Goal: Task Accomplishment & Management: Manage account settings

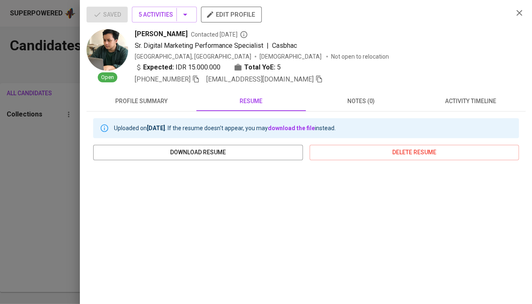
scroll to position [124, 0]
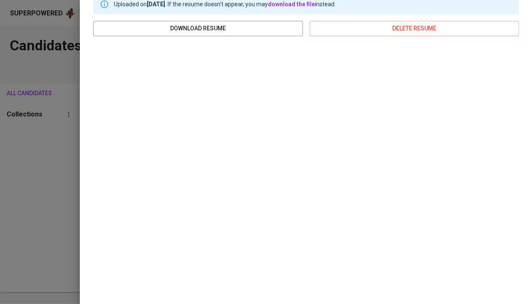
click at [61, 146] on div at bounding box center [266, 152] width 532 height 304
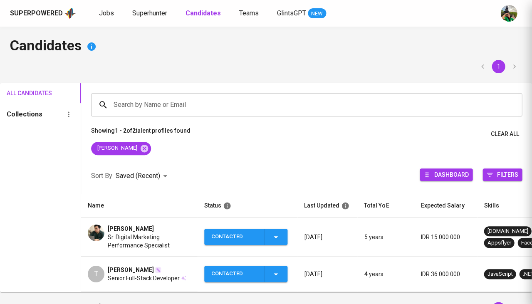
scroll to position [0, 0]
click at [111, 13] on span "Jobs" at bounding box center [106, 13] width 15 height 8
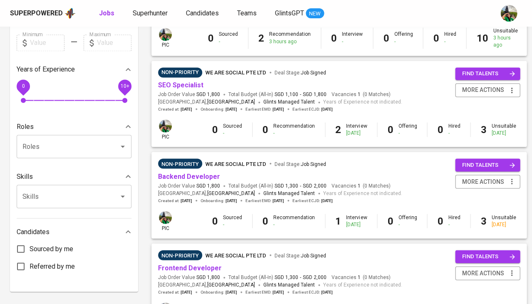
scroll to position [251, 0]
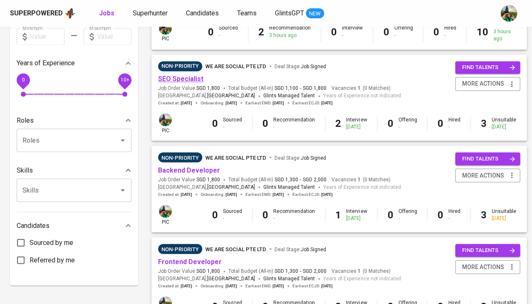
click at [196, 75] on link "SEO Specialist" at bounding box center [180, 79] width 45 height 8
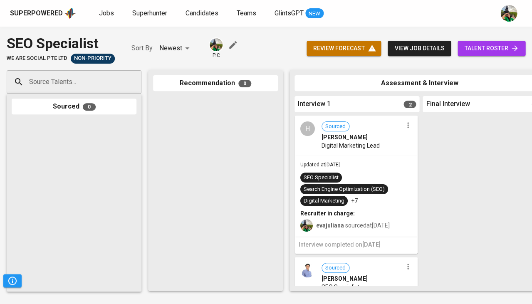
click at [492, 46] on span "talent roster" at bounding box center [491, 48] width 55 height 10
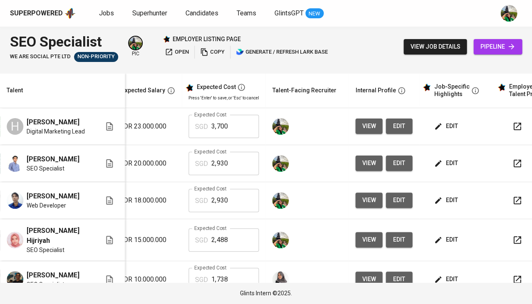
scroll to position [0, 153]
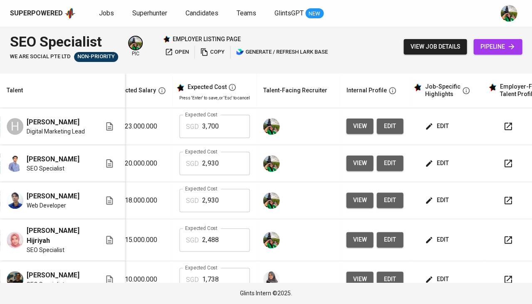
click at [437, 124] on span "edit" at bounding box center [438, 126] width 22 height 10
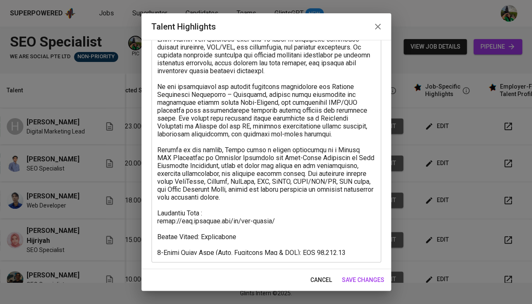
scroll to position [75, 0]
click at [316, 281] on span "cancel" at bounding box center [321, 280] width 22 height 10
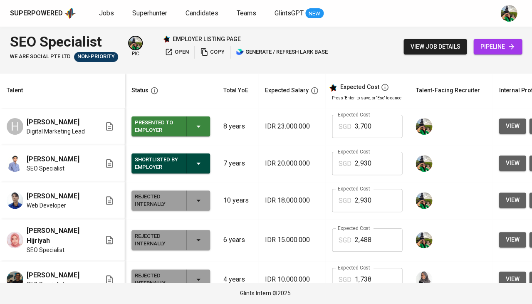
scroll to position [0, 0]
click at [197, 118] on div "Presented to Employer" at bounding box center [171, 127] width 72 height 20
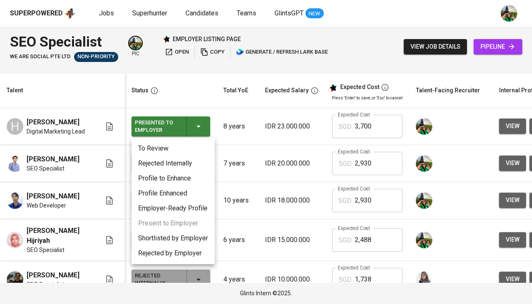
click at [177, 233] on li "Shortlisted by Employer" at bounding box center [172, 238] width 83 height 15
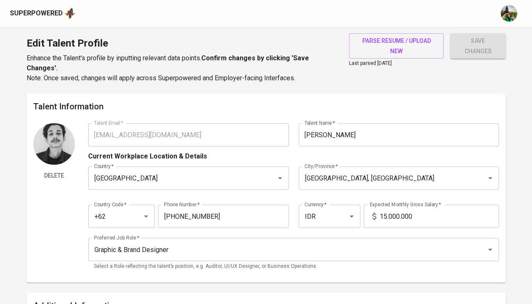
click at [52, 22] on div "Superpowered" at bounding box center [266, 13] width 532 height 27
click at [51, 15] on div "Superpowered" at bounding box center [36, 14] width 53 height 10
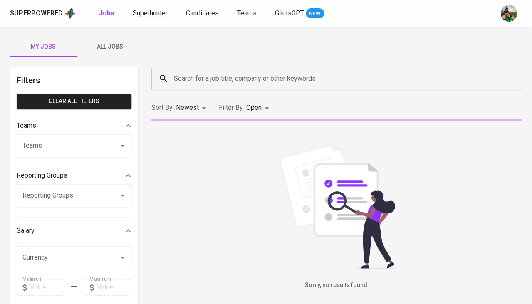
click at [154, 15] on span "Superhunter" at bounding box center [150, 13] width 35 height 8
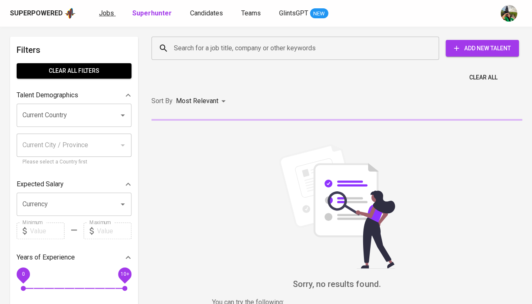
click at [106, 11] on span "Jobs" at bounding box center [106, 13] width 15 height 8
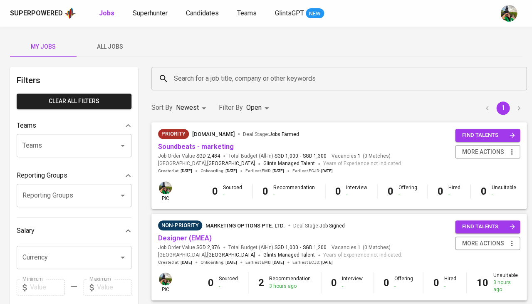
click at [118, 42] on span "All Jobs" at bounding box center [110, 47] width 57 height 10
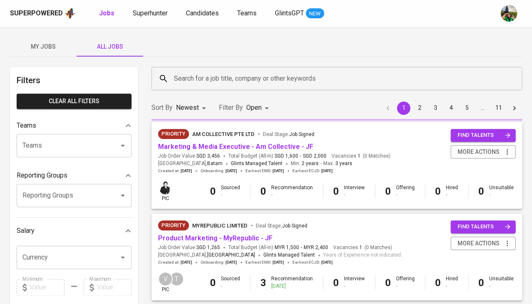
click at [226, 87] on div "Search for a job title, company or other keywords" at bounding box center [336, 78] width 371 height 23
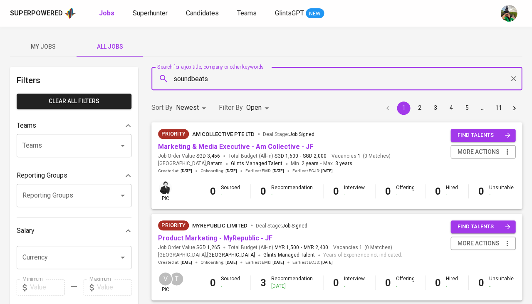
type input "soundbeats"
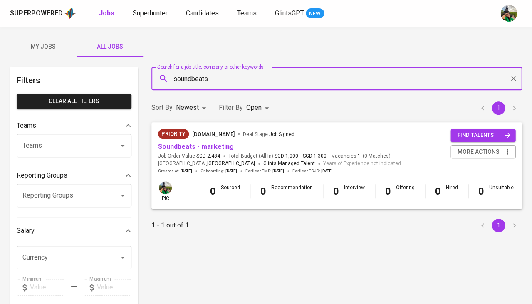
click at [248, 109] on body "Superpowered Jobs Superhunter Candidates Teams GlintsGPT NEW My Jobs All Jobs F…" at bounding box center [266, 284] width 532 height 568
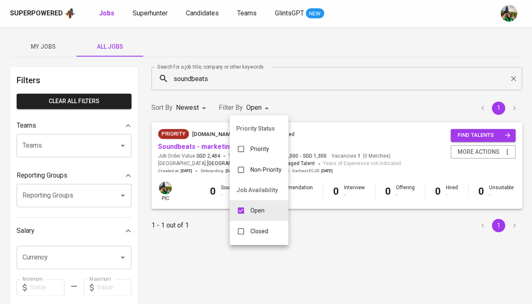
click at [250, 227] on p "Closed" at bounding box center [259, 231] width 18 height 8
type input "OPEN,CLOSE"
checkbox input "true"
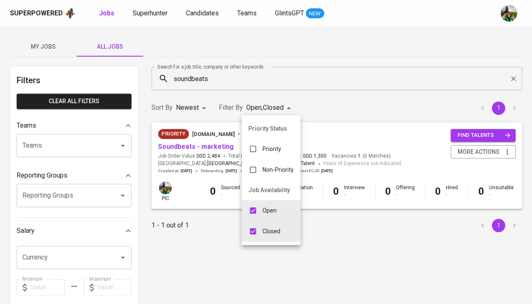
click at [268, 206] on p "Open" at bounding box center [270, 210] width 14 height 8
type input "CLOSE"
checkbox input "false"
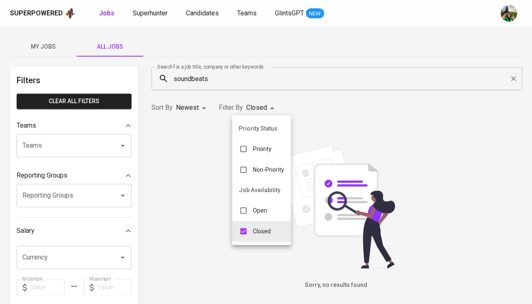
click at [368, 126] on div at bounding box center [266, 152] width 532 height 304
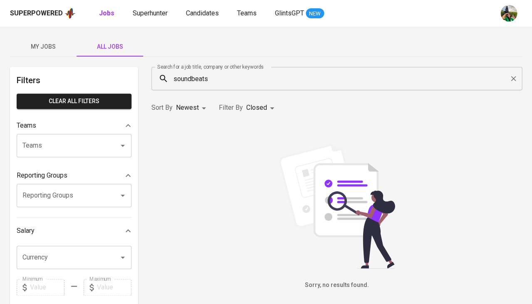
click at [218, 80] on input "soundbeats" at bounding box center [339, 79] width 334 height 16
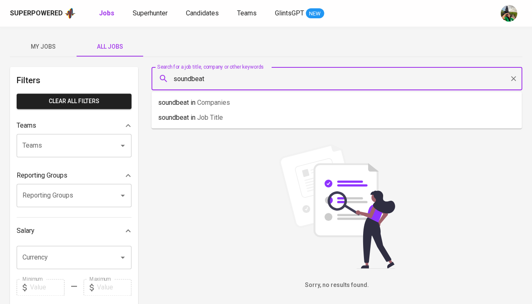
type input "soundbeats"
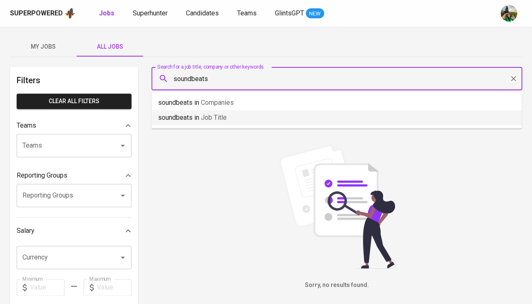
click at [191, 172] on div "Sorry, no results found." at bounding box center [336, 217] width 371 height 146
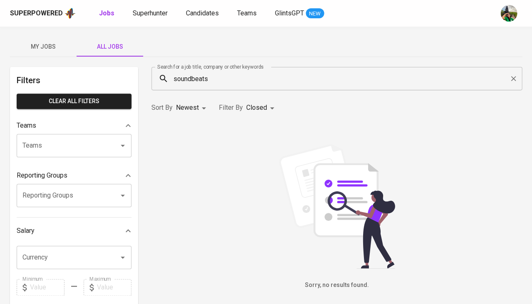
click at [259, 110] on body "Superpowered Jobs Superhunter Candidates Teams GlintsGPT NEW My Jobs All Jobs F…" at bounding box center [266, 284] width 532 height 568
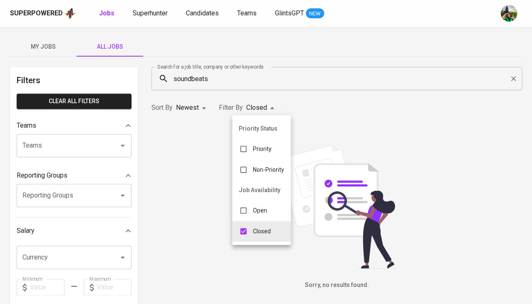
click at [265, 212] on div "Open" at bounding box center [253, 211] width 42 height 16
type input "CLOSE,OPEN"
checkbox input "true"
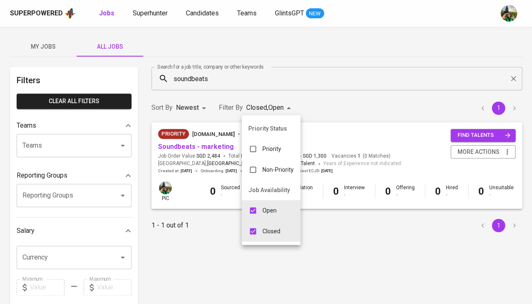
click at [268, 227] on p "Closed" at bounding box center [272, 231] width 18 height 8
type input "OPEN"
checkbox input "false"
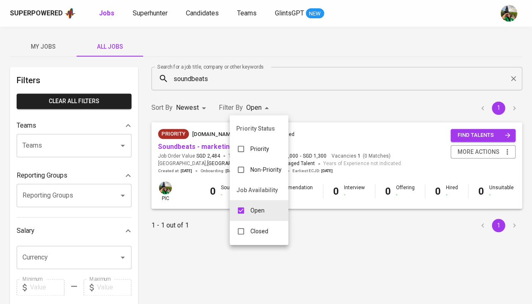
click at [193, 75] on div at bounding box center [266, 152] width 532 height 304
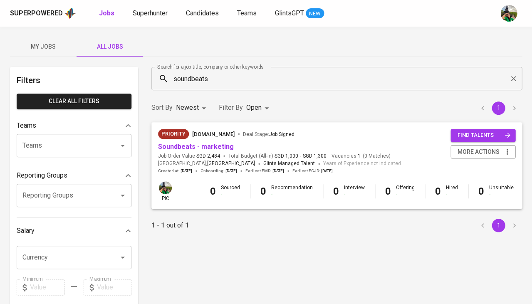
click at [193, 75] on div "Priority Status Priority Non-Priority Job Availability Open Closed" at bounding box center [266, 152] width 532 height 304
click at [186, 78] on input "soundbeats" at bounding box center [339, 79] width 334 height 16
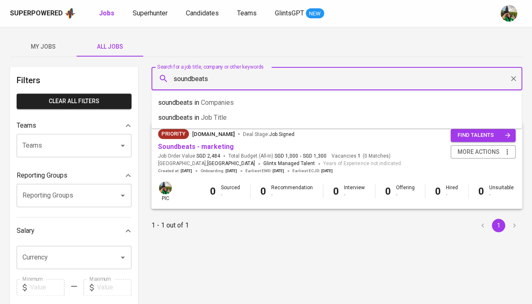
click at [186, 78] on input "soundbeats" at bounding box center [339, 79] width 334 height 16
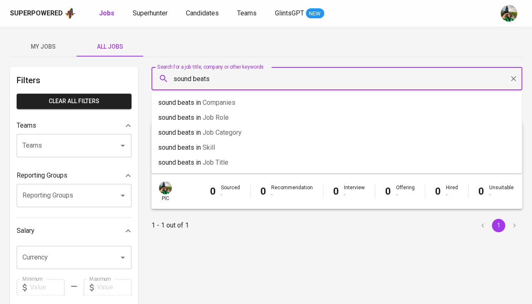
type input "sound beats"
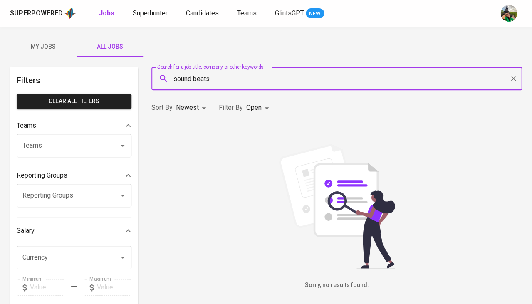
click at [254, 109] on body "Superpowered Jobs Superhunter Candidates Teams GlintsGPT NEW My Jobs All Jobs F…" at bounding box center [266, 284] width 532 height 568
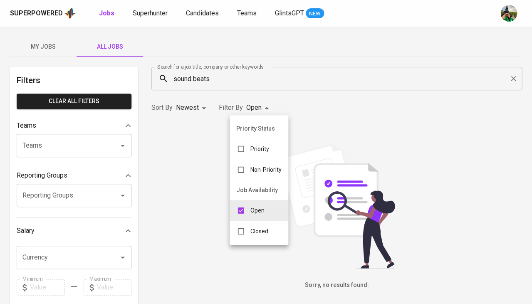
click at [269, 226] on div "Closed" at bounding box center [252, 231] width 45 height 16
type input "OPEN,CLOSE"
checkbox input "true"
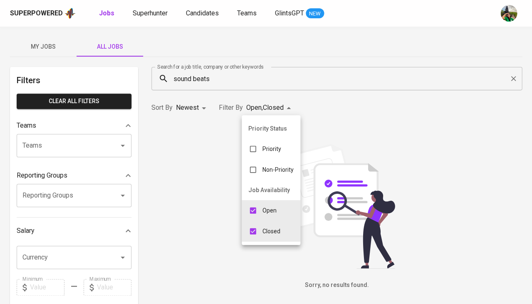
click at [270, 208] on p "Open" at bounding box center [270, 210] width 14 height 8
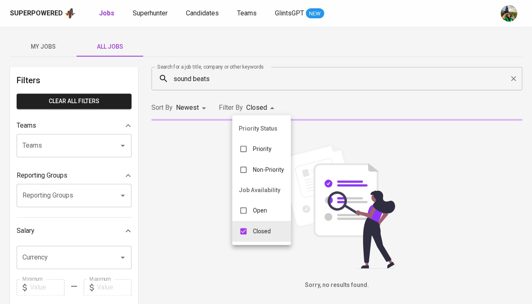
type input "CLOSE"
checkbox input "false"
click at [198, 177] on div at bounding box center [266, 152] width 532 height 304
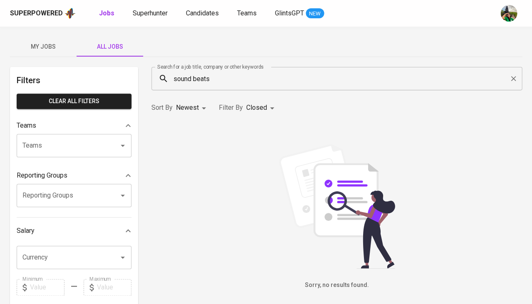
click at [235, 77] on input "sound beats" at bounding box center [339, 79] width 334 height 16
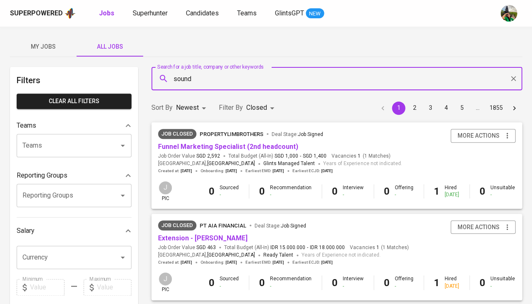
type input "sound"
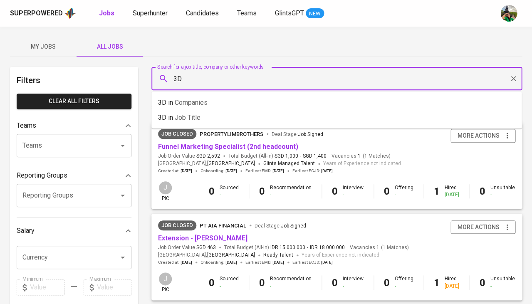
type input "3D"
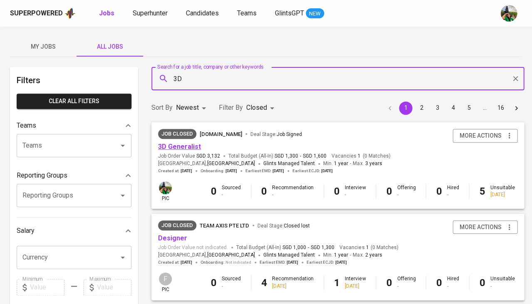
click at [186, 148] on link "3D Generalist" at bounding box center [179, 147] width 43 height 8
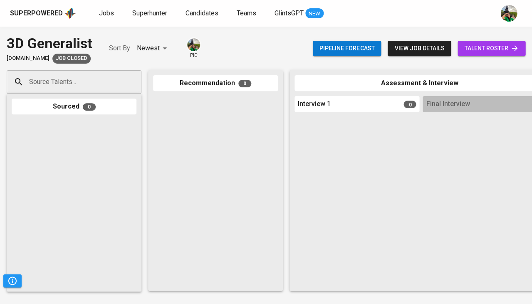
click at [485, 38] on div "Pipeline forecast view job details talent roster" at bounding box center [419, 48] width 213 height 30
click at [476, 51] on span "talent roster" at bounding box center [491, 48] width 55 height 10
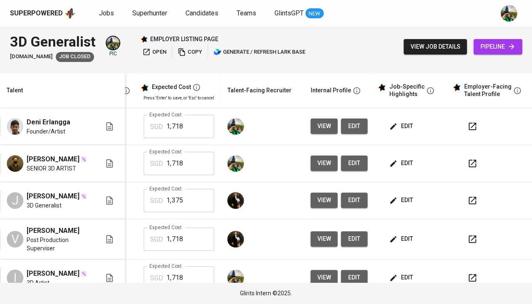
scroll to position [0, 181]
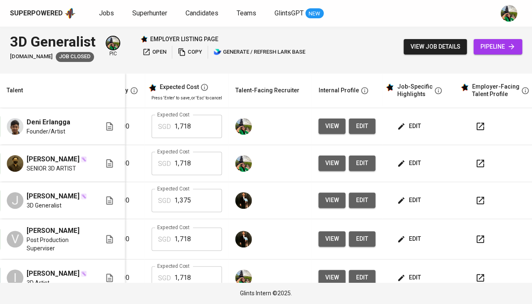
click at [358, 128] on span "edit" at bounding box center [361, 126] width 13 height 10
click at [399, 121] on span "edit" at bounding box center [410, 126] width 22 height 10
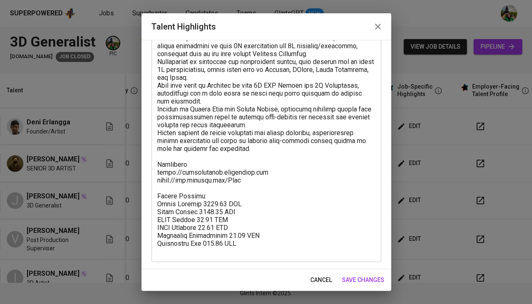
scroll to position [60, 0]
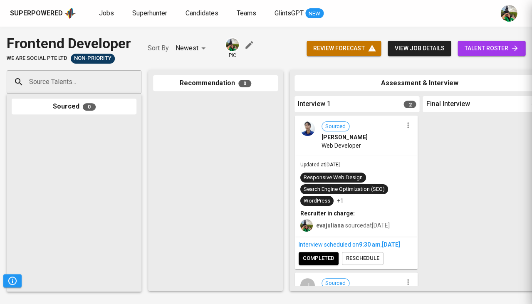
scroll to position [0, 459]
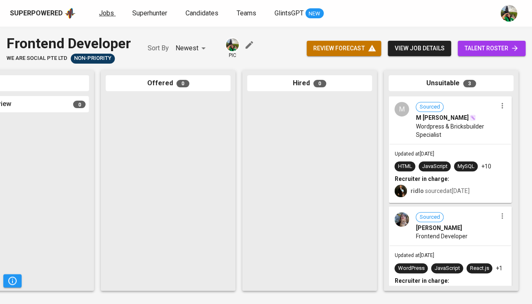
click at [99, 13] on span "Jobs" at bounding box center [106, 13] width 15 height 8
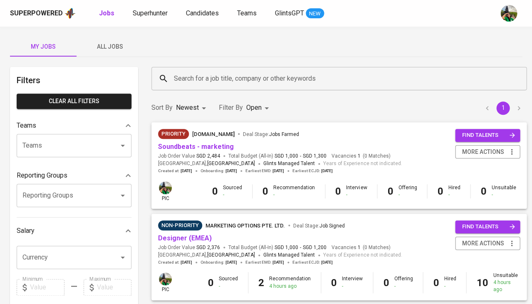
click at [122, 52] on button "All Jobs" at bounding box center [110, 47] width 67 height 20
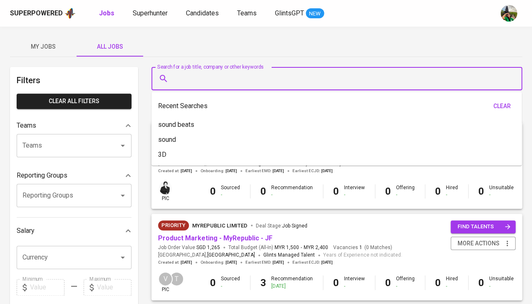
click at [248, 77] on input "Search for a job title, company or other keywords" at bounding box center [339, 79] width 334 height 16
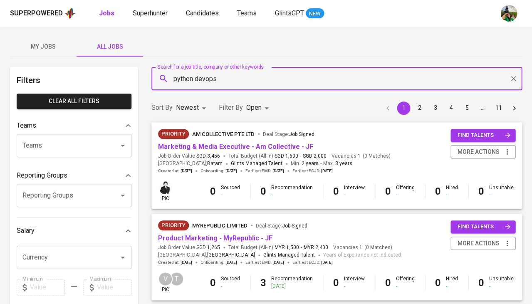
type input "python devops"
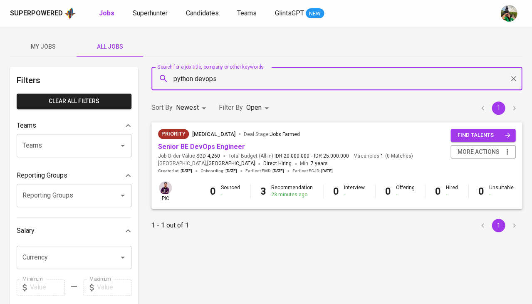
click at [258, 108] on body "Superpowered Jobs Superhunter Candidates Teams GlintsGPT NEW My Jobs All Jobs F…" at bounding box center [266, 284] width 532 height 568
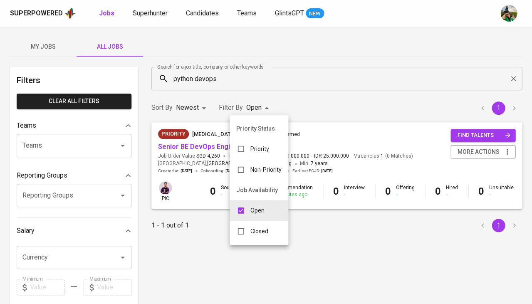
click at [262, 230] on p "Closed" at bounding box center [259, 231] width 18 height 8
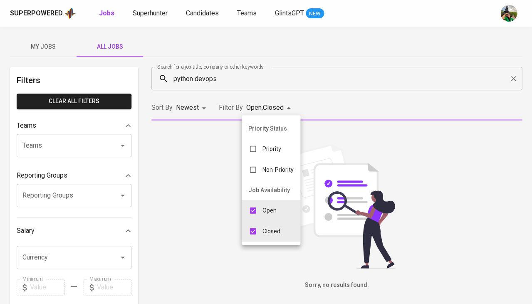
type input "OPEN,CLOSE"
checkbox input "true"
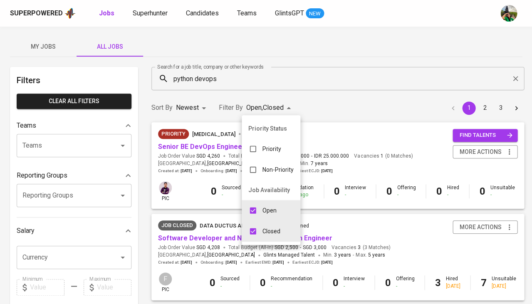
click at [333, 79] on div at bounding box center [266, 152] width 532 height 304
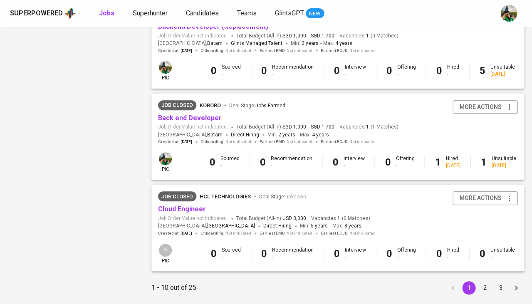
scroll to position [763, 0]
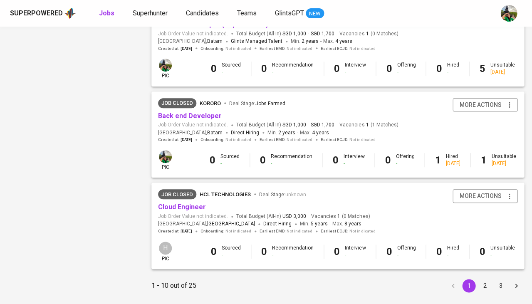
click at [480, 279] on button "2" at bounding box center [484, 285] width 13 height 13
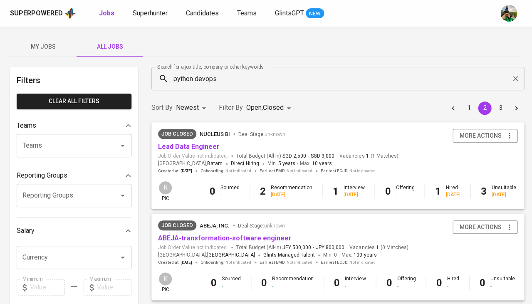
click at [165, 17] on span "Superhunter" at bounding box center [150, 13] width 35 height 8
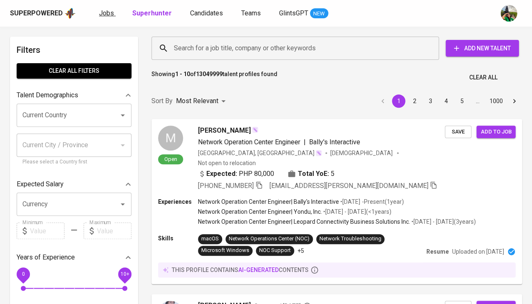
click at [102, 16] on span "Jobs" at bounding box center [106, 13] width 15 height 8
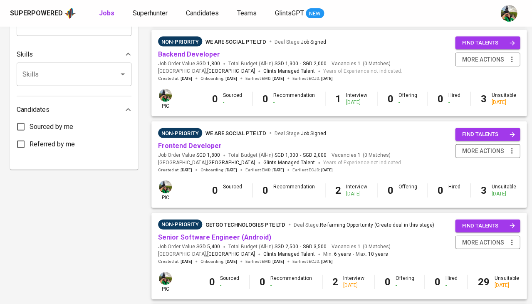
scroll to position [392, 0]
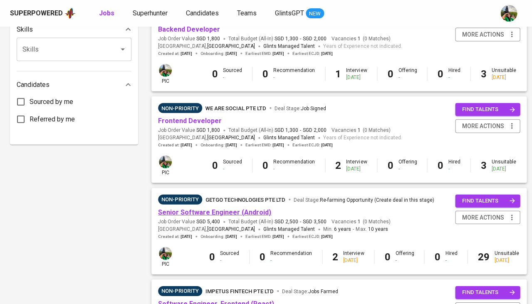
click at [230, 208] on link "Senior Software Engineer (Android)" at bounding box center [214, 212] width 113 height 8
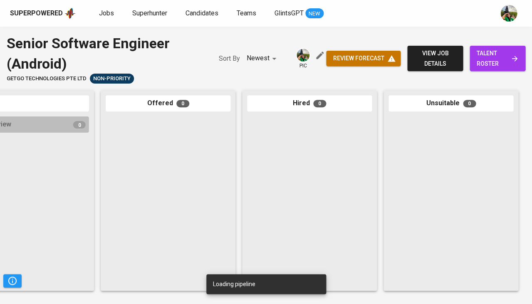
scroll to position [0, 459]
click at [496, 52] on span "talent roster" at bounding box center [497, 58] width 42 height 20
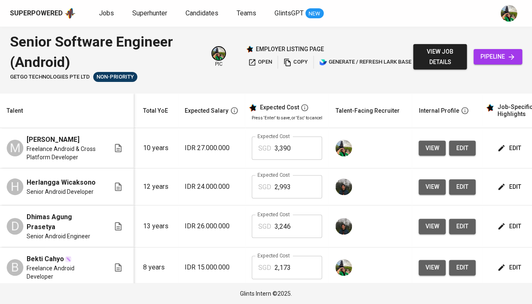
scroll to position [0, 90]
click at [498, 150] on span "edit" at bounding box center [509, 148] width 22 height 10
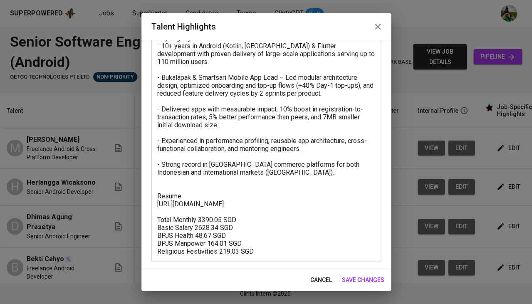
scroll to position [60, 0]
click at [326, 279] on span "cancel" at bounding box center [321, 280] width 22 height 10
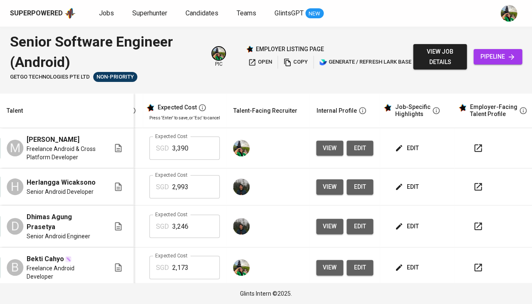
scroll to position [0, 185]
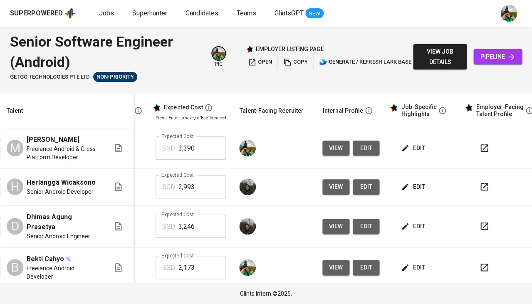
click at [329, 154] on span "view" at bounding box center [336, 148] width 14 height 10
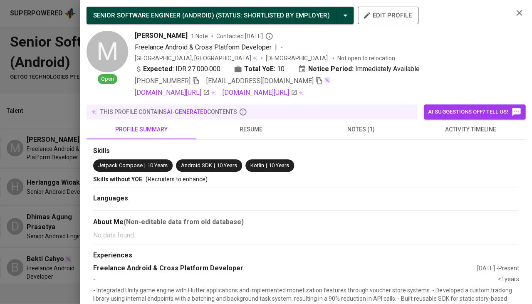
click at [252, 124] on span "resume" at bounding box center [251, 129] width 100 height 10
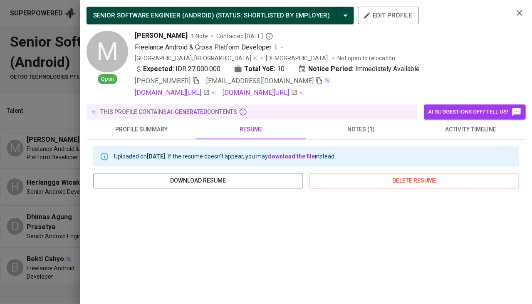
click at [80, 86] on div "SENIOR SOFTWARE ENGINEER (ANDROID) ( STATUS : Shortlisted by Employer ) edit pr…" at bounding box center [306, 152] width 452 height 304
click at [475, 129] on span "activity timeline" at bounding box center [471, 129] width 100 height 10
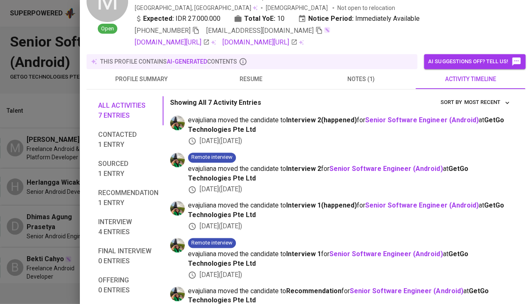
scroll to position [97, 0]
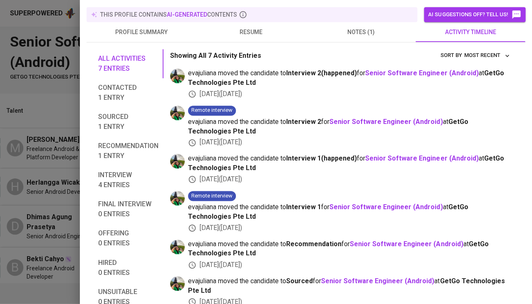
click at [50, 188] on div at bounding box center [266, 152] width 532 height 304
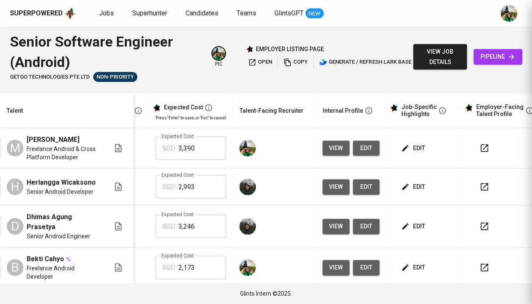
scroll to position [0, 0]
click at [329, 147] on span "view" at bounding box center [336, 148] width 14 height 10
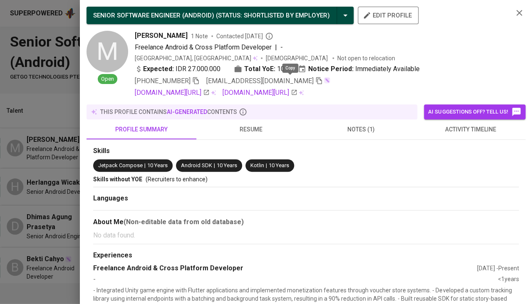
click at [315, 81] on icon "button" at bounding box center [318, 80] width 7 height 7
click at [54, 74] on div at bounding box center [266, 152] width 532 height 304
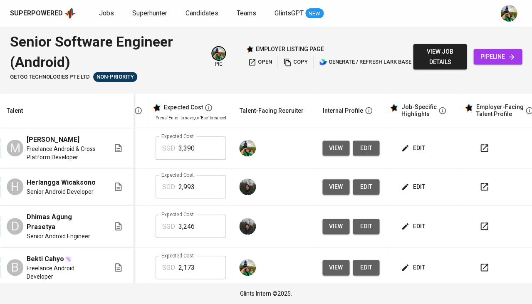
click at [147, 16] on span "Superhunter" at bounding box center [149, 13] width 35 height 8
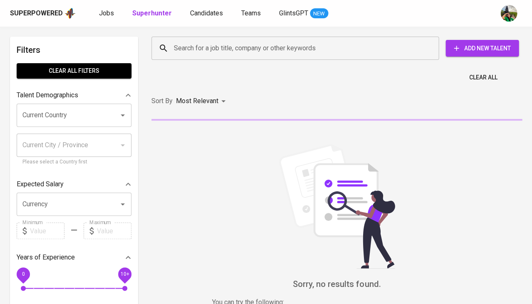
click at [233, 64] on div "Search for a job title, company or other keywords Search for a job title, compa…" at bounding box center [335, 48] width 381 height 37
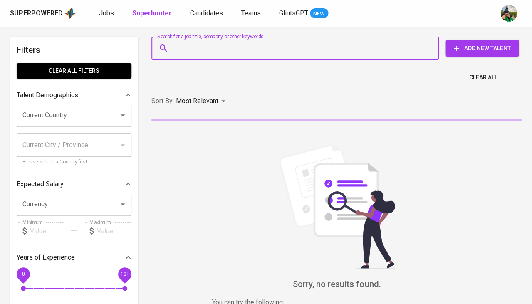
click at [230, 55] on input "Search for a job title, company or other keywords" at bounding box center [297, 48] width 251 height 16
paste input "mhmmd.hsby@gmail.com"
type input "mhmmd.hsby@gmail.com"
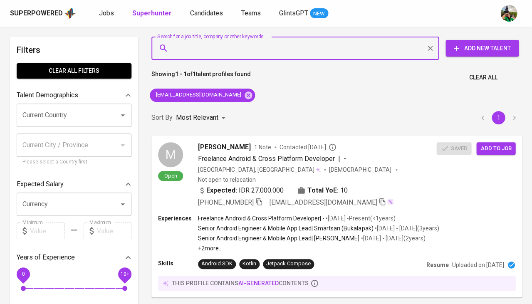
click at [208, 20] on div "Superpowered Jobs Superhunter Candidates Teams GlintsGPT NEW" at bounding box center [266, 13] width 532 height 27
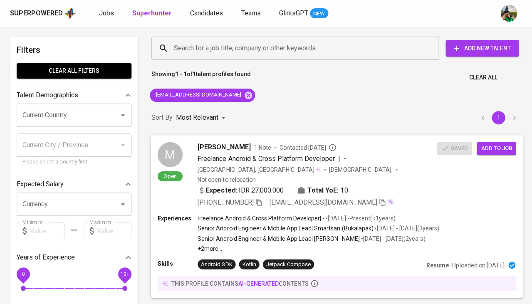
click at [491, 146] on span "Add to job" at bounding box center [496, 149] width 31 height 10
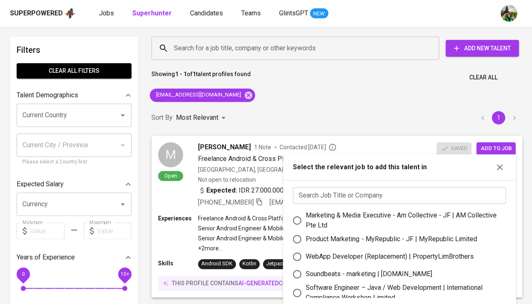
click at [369, 272] on div "Soundbeats - marketing | soundbeats.io" at bounding box center [369, 274] width 126 height 10
click at [306, 272] on input "Soundbeats - marketing | soundbeats.io" at bounding box center [296, 273] width 17 height 17
radio input "true"
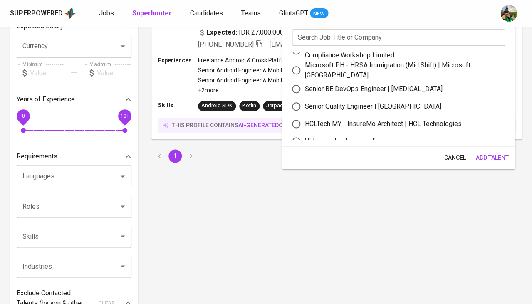
scroll to position [60, 0]
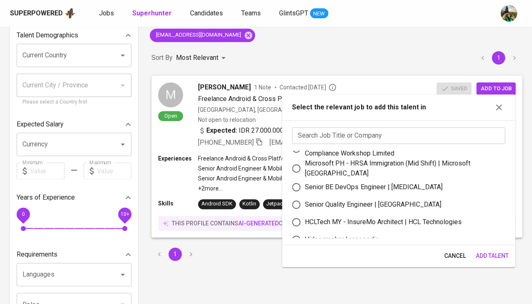
click at [495, 260] on button "Add Talent" at bounding box center [492, 255] width 40 height 15
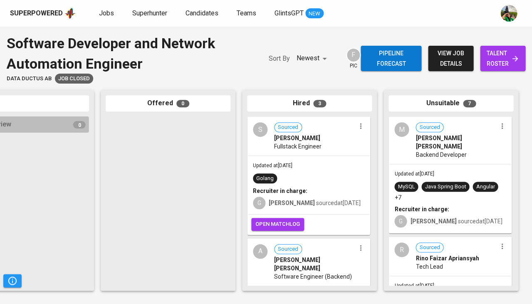
scroll to position [0, 0]
click at [432, 183] on div "Java Spring Boot" at bounding box center [445, 187] width 41 height 8
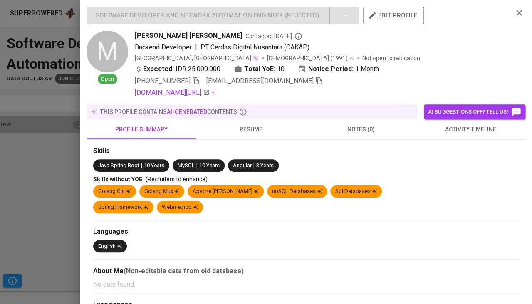
click at [263, 124] on span "resume" at bounding box center [251, 129] width 100 height 10
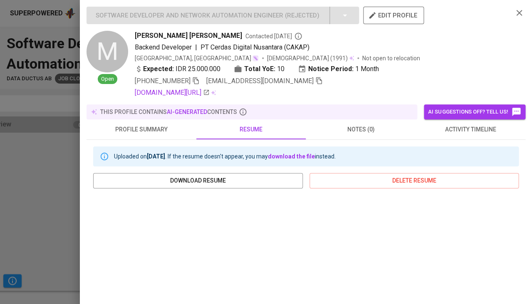
scroll to position [151, 0]
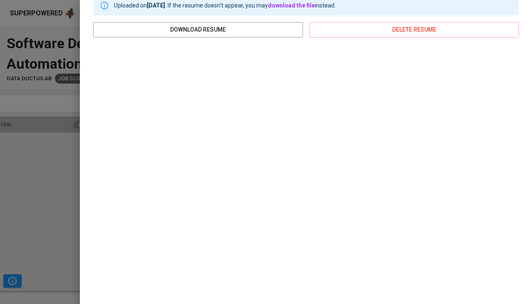
click at [39, 179] on div at bounding box center [266, 152] width 532 height 304
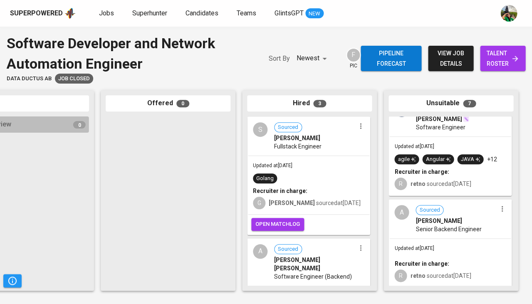
scroll to position [0, 0]
click at [443, 234] on div "A Sourced [PERSON_NAME] Senior Backend Engineer" at bounding box center [450, 219] width 122 height 38
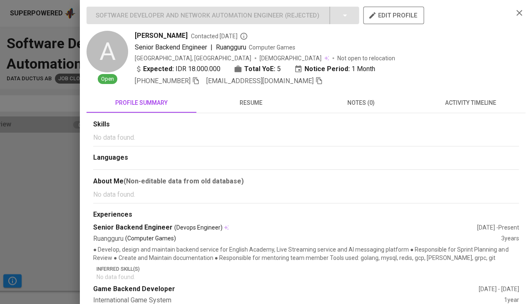
click at [253, 102] on span "resume" at bounding box center [251, 103] width 100 height 10
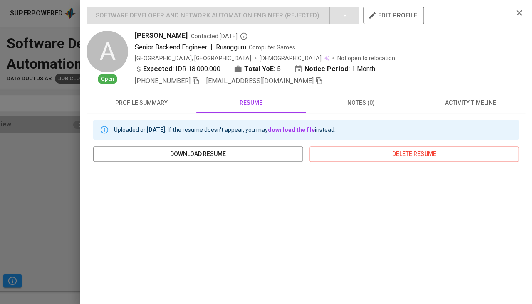
scroll to position [118, 0]
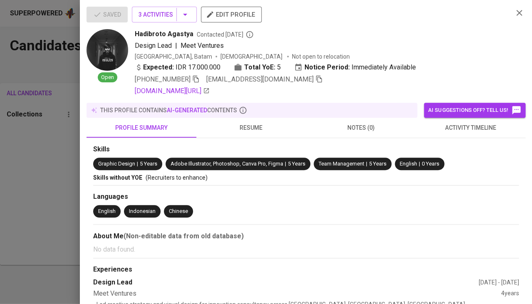
click at [42, 151] on div at bounding box center [266, 152] width 532 height 304
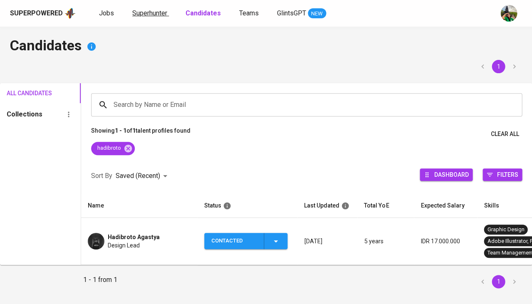
click at [149, 10] on span "Superhunter" at bounding box center [149, 13] width 35 height 8
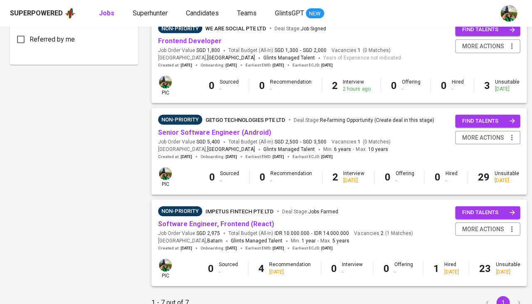
scroll to position [476, 0]
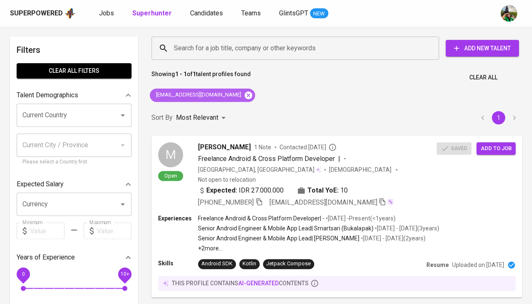
click at [245, 94] on icon at bounding box center [248, 94] width 7 height 7
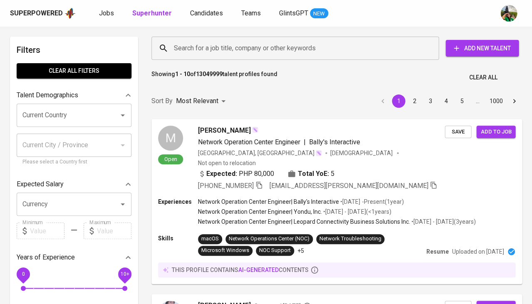
click at [243, 57] on div "Search for a job title, company or other keywords" at bounding box center [295, 48] width 288 height 23
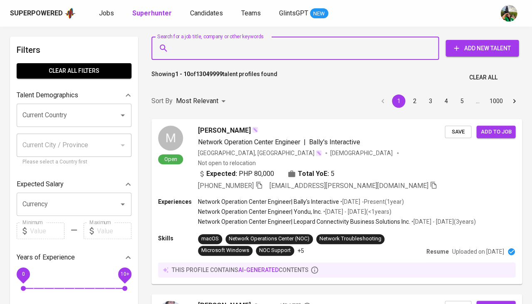
paste input "Cornelius Venti corneliusventi@gmail.com"
type input "Cornelius Venti corneliusventi@gmail.com"
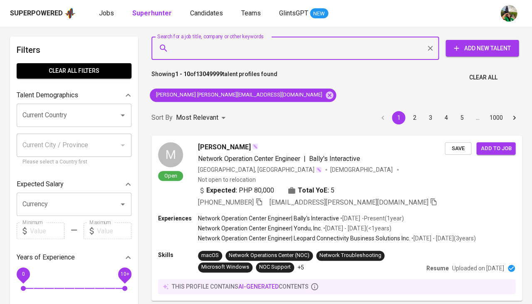
click at [221, 50] on input "Search for a job title, company or other keywords" at bounding box center [297, 48] width 251 height 16
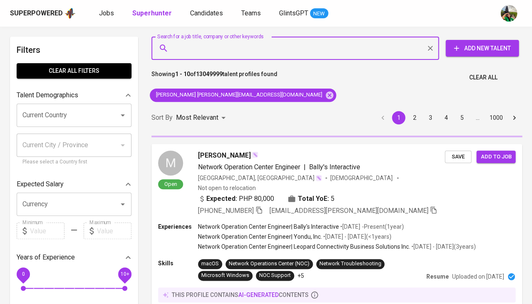
click at [219, 49] on input "Search for a job title, company or other keywords" at bounding box center [297, 48] width 251 height 16
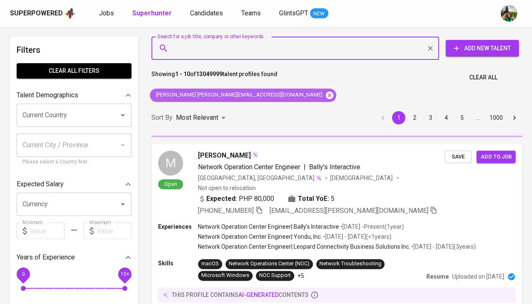
click at [326, 96] on icon at bounding box center [329, 94] width 7 height 7
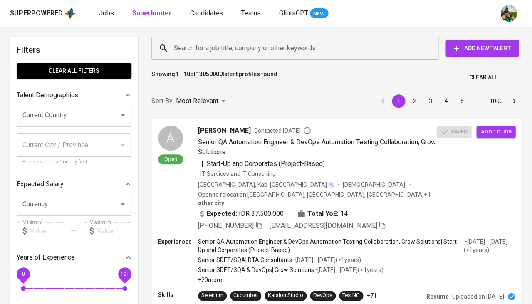
click at [219, 51] on input "Search for a job title, company or other keywords" at bounding box center [297, 48] width 251 height 16
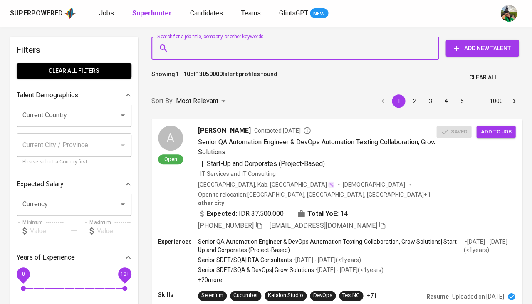
paste input "Cornelius Venti corneliusventi@gmail.com"
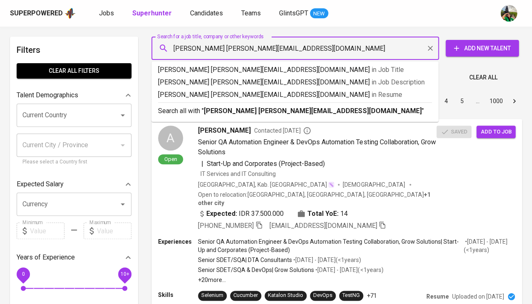
click at [221, 48] on input "Cornelius Venti corneliusventi@gmail.com" at bounding box center [297, 48] width 251 height 16
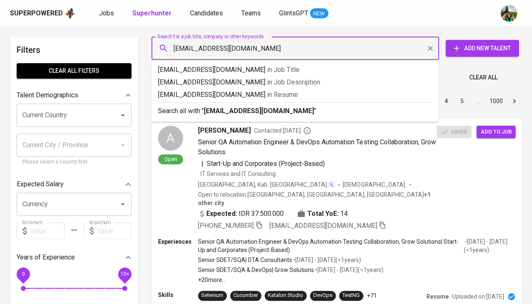
type input "corneliusventi@gmail.com"
click at [267, 95] on span "in [GEOGRAPHIC_DATA]" at bounding box center [282, 95] width 31 height 8
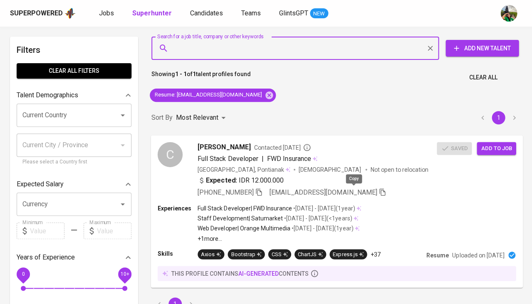
click at [379, 190] on icon "button" at bounding box center [382, 191] width 7 height 7
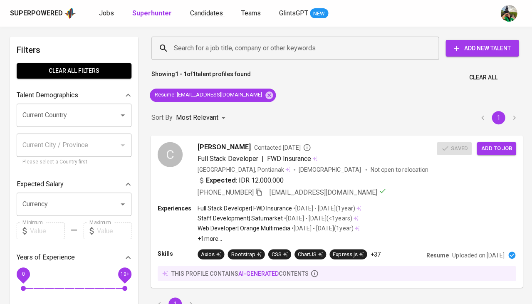
click at [207, 16] on span "Candidates" at bounding box center [206, 13] width 33 height 8
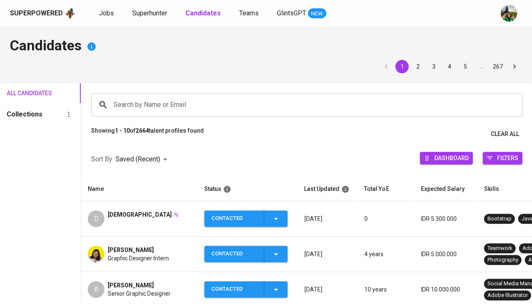
click at [191, 108] on input "Search by Name or Email" at bounding box center [309, 105] width 394 height 16
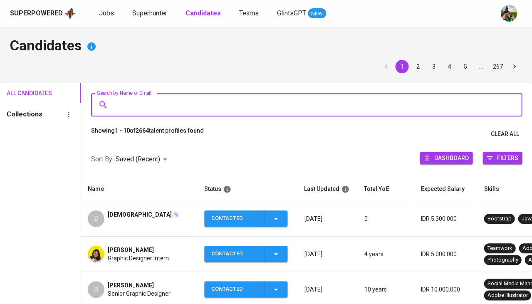
paste input "corneliusventi@gmail.com"
type input "corneliusventi@gmail.com"
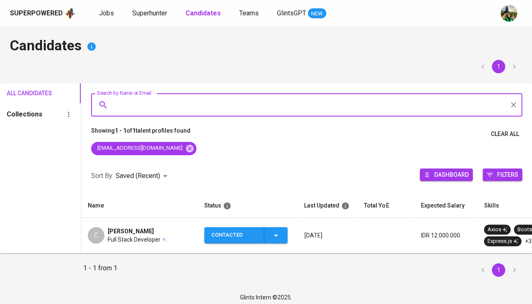
click at [286, 236] on button "Contacted" at bounding box center [245, 235] width 83 height 16
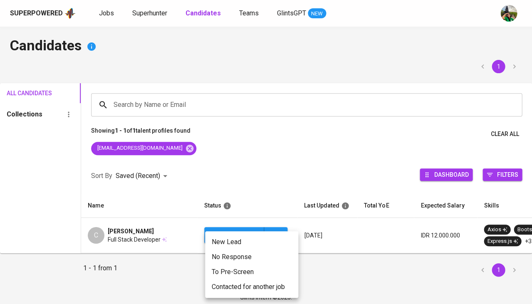
click at [154, 244] on div at bounding box center [266, 152] width 532 height 304
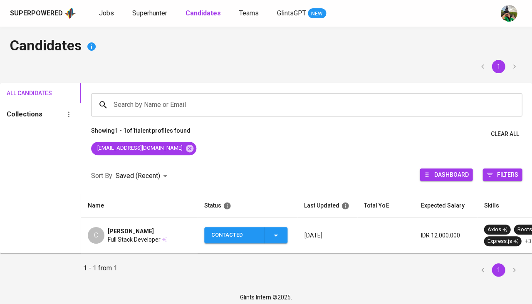
click at [151, 244] on td "C Cornelius Venti Full Stack Developer" at bounding box center [139, 235] width 117 height 35
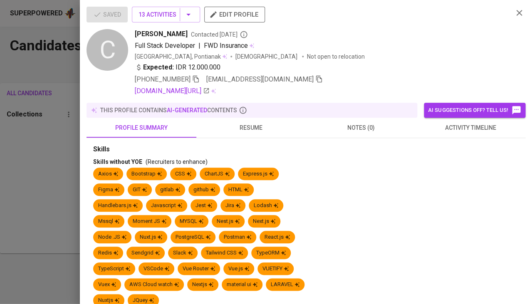
click at [467, 130] on span "activity timeline" at bounding box center [471, 128] width 100 height 10
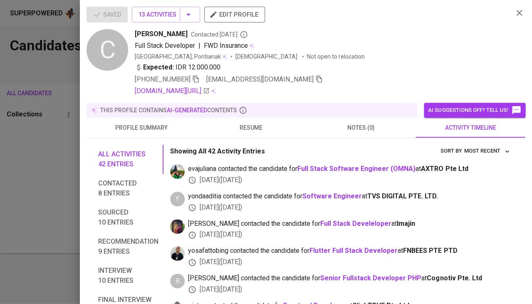
click at [56, 221] on div at bounding box center [266, 152] width 532 height 304
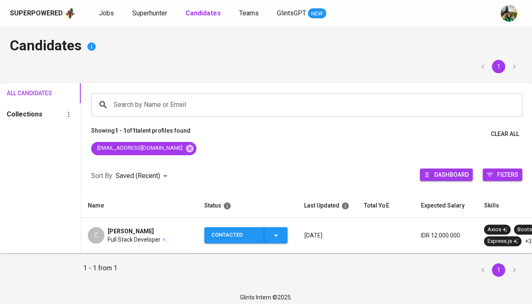
click at [283, 239] on span "Contacted" at bounding box center [246, 235] width 77 height 16
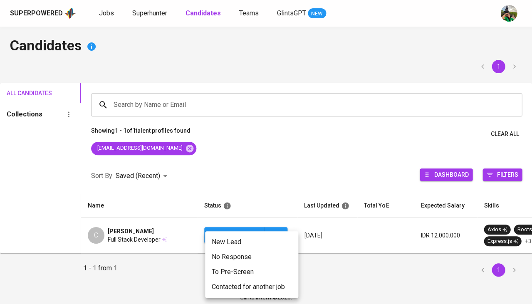
click at [229, 289] on li "Contacted for another job" at bounding box center [251, 287] width 93 height 15
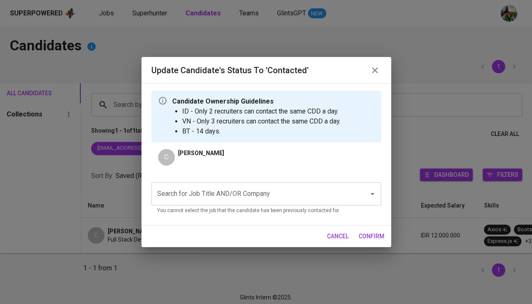
click at [256, 196] on input "Search for Job Title AND/OR Company" at bounding box center [254, 194] width 199 height 16
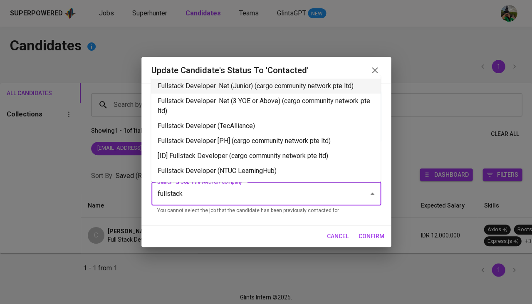
click at [241, 84] on li "Fullstack Developer .Net (Junior) (cargo community network pte ltd)" at bounding box center [266, 86] width 230 height 15
type input "fullstack"
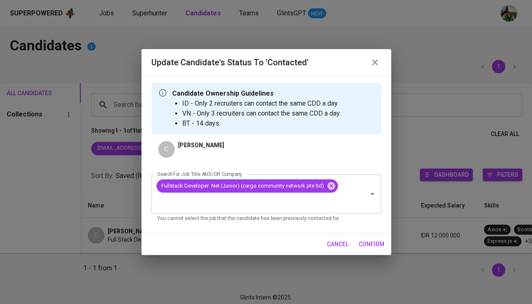
click at [377, 244] on span "confirm" at bounding box center [372, 244] width 26 height 10
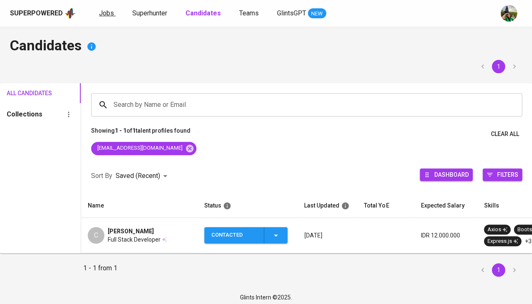
click at [99, 10] on span "Jobs" at bounding box center [106, 13] width 15 height 8
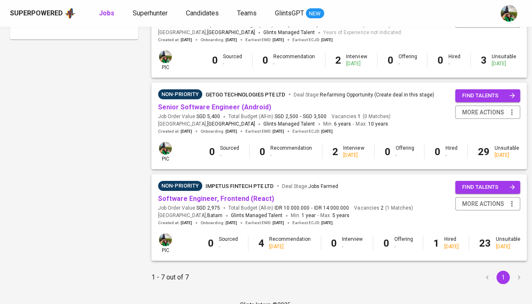
scroll to position [498, 0]
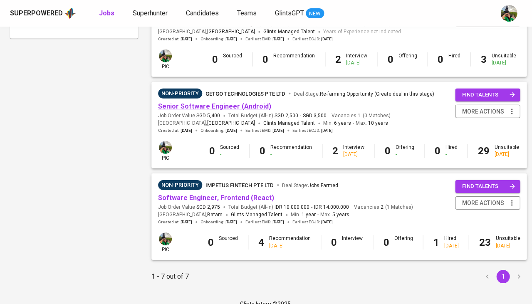
click at [236, 104] on link "Senior Software Engineer (Android)" at bounding box center [214, 106] width 113 height 8
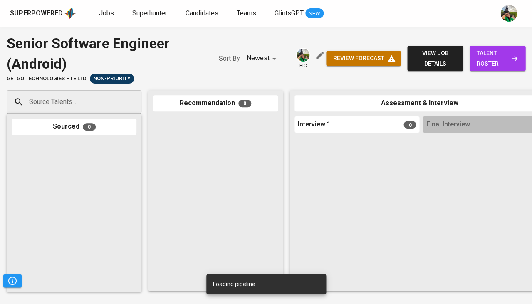
click at [489, 63] on span "talent roster" at bounding box center [497, 58] width 42 height 20
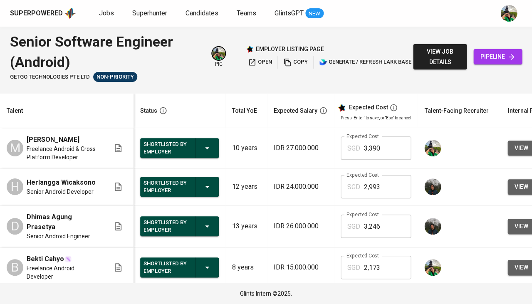
click at [107, 14] on span "Jobs" at bounding box center [106, 13] width 15 height 8
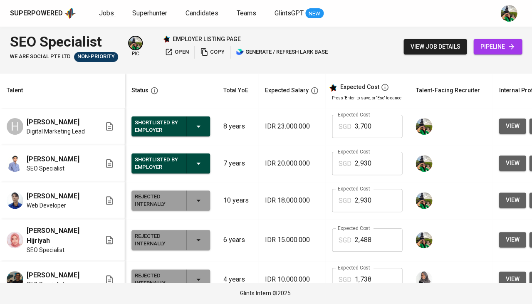
click at [100, 13] on span "Jobs" at bounding box center [106, 13] width 15 height 8
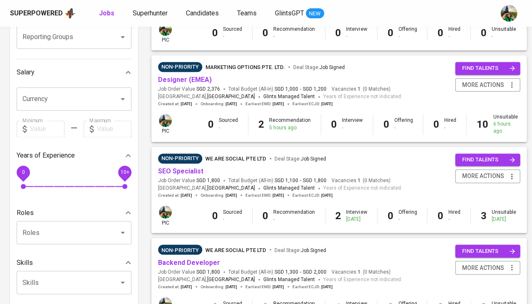
scroll to position [129, 0]
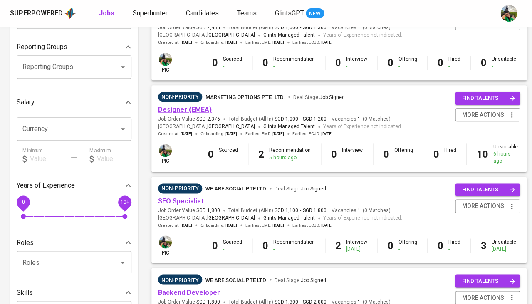
click at [190, 109] on link "Designer (EMEA)" at bounding box center [185, 110] width 54 height 8
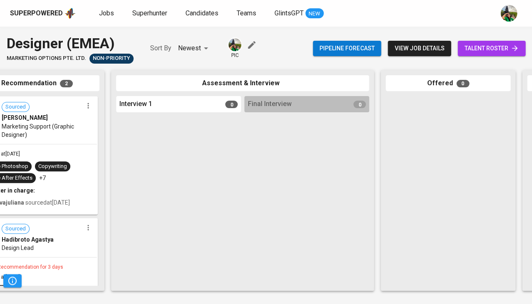
scroll to position [0, 212]
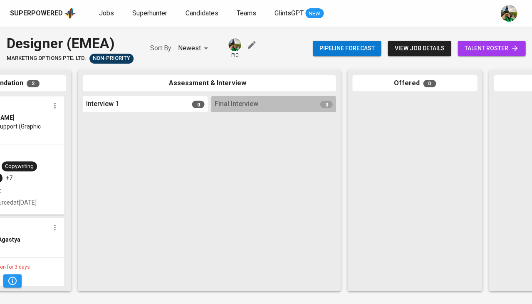
click at [491, 37] on div "Pipeline forecast view job details talent roster" at bounding box center [419, 48] width 213 height 30
click at [482, 46] on span "talent roster" at bounding box center [491, 48] width 55 height 10
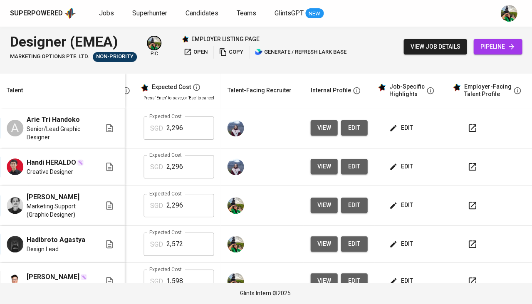
scroll to position [42, 191]
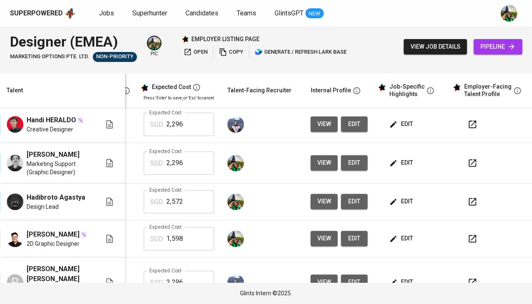
click at [397, 158] on span "edit" at bounding box center [402, 163] width 22 height 10
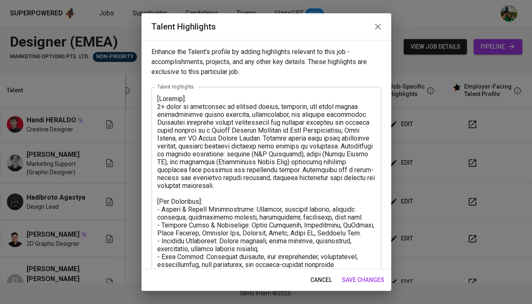
click at [315, 285] on span "cancel" at bounding box center [321, 280] width 22 height 10
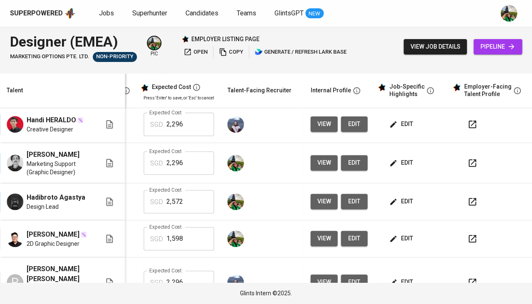
click at [347, 203] on span "edit" at bounding box center [353, 201] width 13 height 10
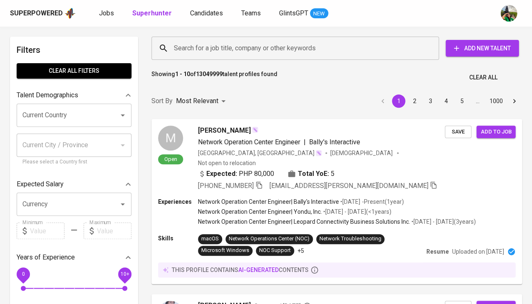
click at [82, 121] on input "Current Country" at bounding box center [62, 115] width 84 height 16
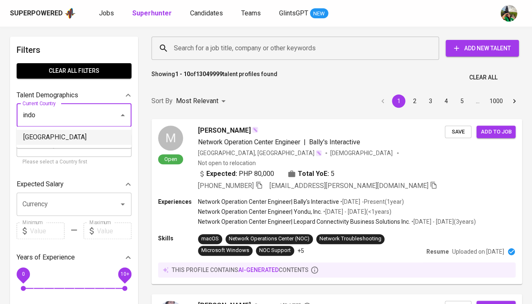
click at [78, 141] on li "[GEOGRAPHIC_DATA]" at bounding box center [74, 137] width 115 height 15
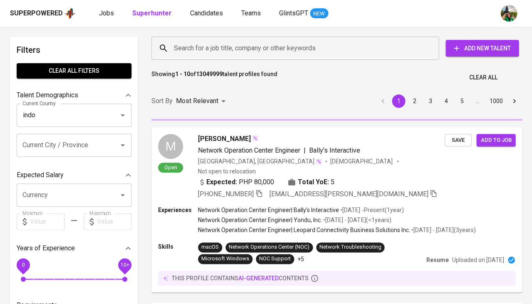
type input "[GEOGRAPHIC_DATA]"
click at [239, 49] on input "Search for a job title, company or other keywords" at bounding box center [297, 48] width 251 height 16
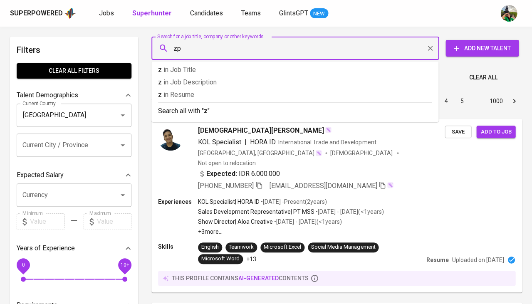
type input "z"
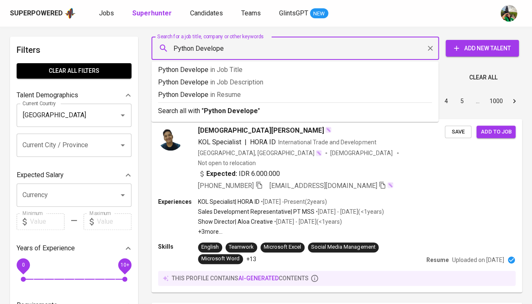
type input "Python Developer"
click at [244, 90] on p "Python Developer in Resume" at bounding box center [295, 95] width 274 height 10
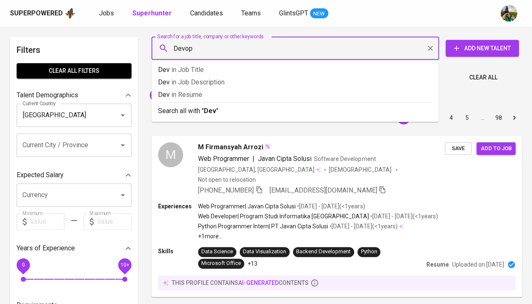
type input "Devops"
click at [205, 94] on span "in [GEOGRAPHIC_DATA]" at bounding box center [198, 95] width 31 height 8
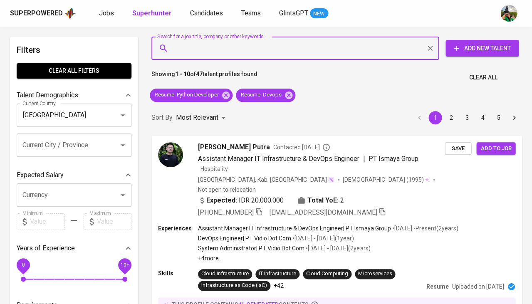
click at [72, 273] on span "0 10+" at bounding box center [74, 279] width 102 height 12
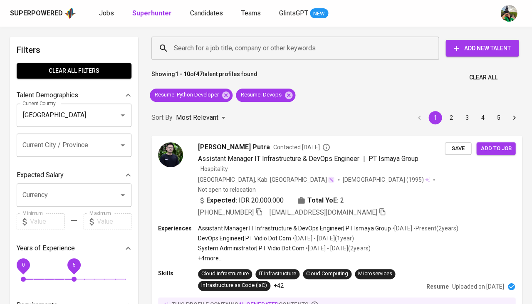
click at [126, 275] on div "0 5" at bounding box center [74, 272] width 115 height 30
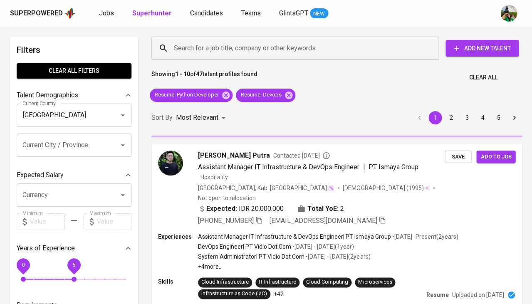
click at [124, 275] on span "0 5" at bounding box center [74, 279] width 102 height 12
click at [77, 277] on span "5" at bounding box center [74, 279] width 5 height 5
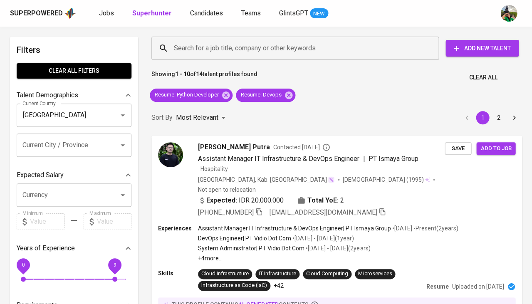
click at [123, 273] on span "0 9" at bounding box center [74, 279] width 102 height 12
drag, startPoint x: 25, startPoint y: 273, endPoint x: 29, endPoint y: 275, distance: 4.7
click at [26, 277] on span "0" at bounding box center [23, 279] width 5 height 5
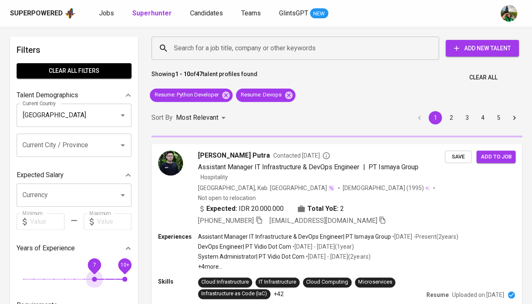
click at [92, 277] on span "7" at bounding box center [94, 279] width 5 height 5
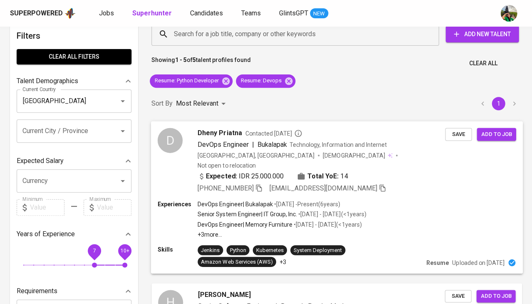
scroll to position [18, 0]
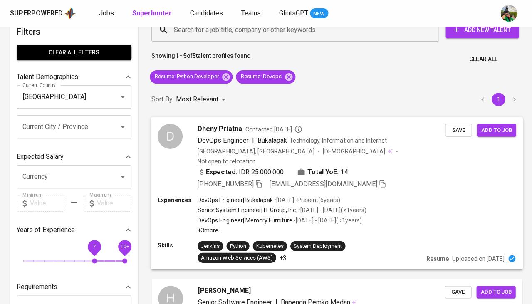
click at [218, 139] on span "DevOps Engineer" at bounding box center [223, 140] width 51 height 8
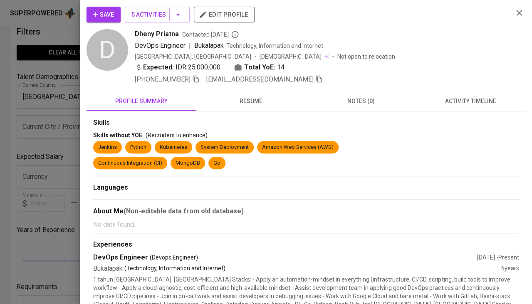
click at [473, 92] on button "activity timeline" at bounding box center [471, 101] width 110 height 20
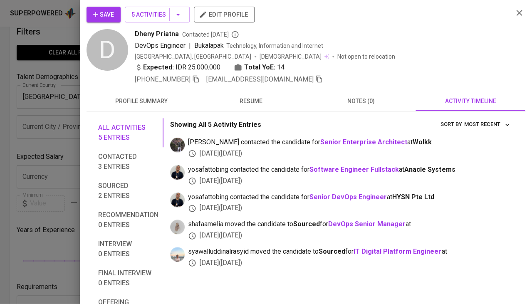
click at [244, 105] on button "resume" at bounding box center [251, 101] width 110 height 20
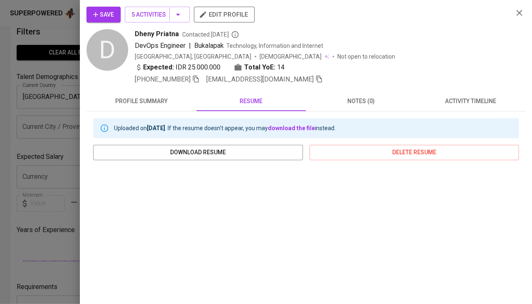
scroll to position [38, 0]
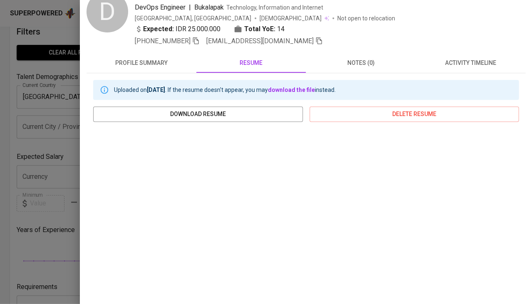
click at [485, 58] on span "activity timeline" at bounding box center [471, 63] width 100 height 10
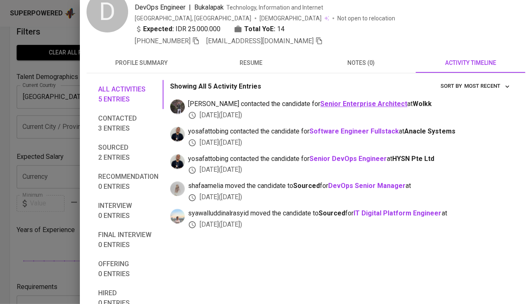
click at [342, 101] on b "Senior Enterprise Architect" at bounding box center [363, 104] width 87 height 8
click at [258, 58] on span "resume" at bounding box center [251, 63] width 100 height 10
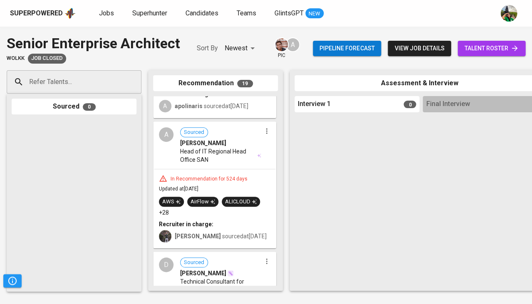
scroll to position [469, 0]
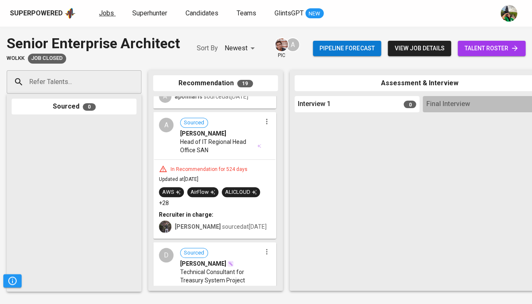
click at [106, 16] on span "Jobs" at bounding box center [106, 13] width 15 height 8
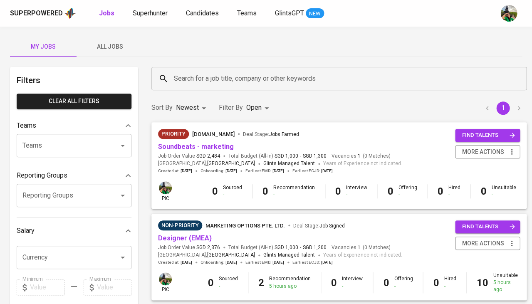
click at [109, 42] on span "All Jobs" at bounding box center [110, 47] width 57 height 10
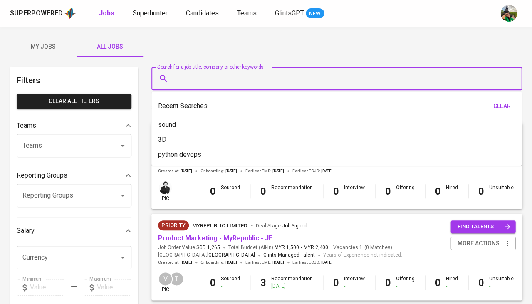
click at [227, 75] on input "Search for a job title, company or other keywords" at bounding box center [339, 79] width 334 height 16
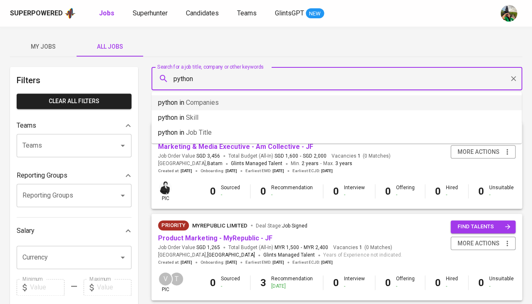
click at [207, 109] on li "python in Companies" at bounding box center [336, 102] width 370 height 15
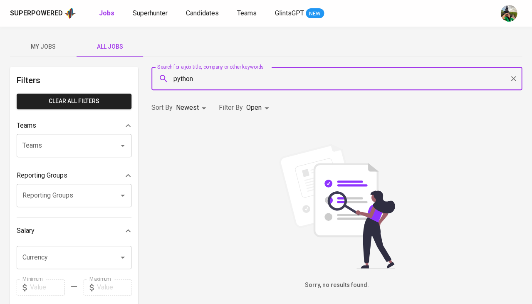
click at [193, 77] on input "python" at bounding box center [339, 79] width 334 height 16
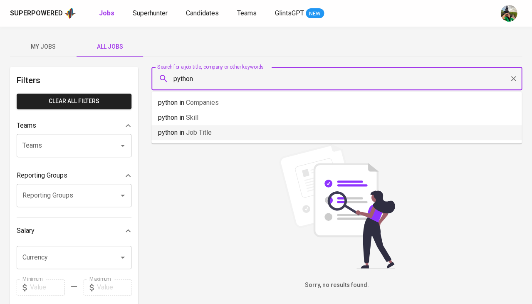
click at [186, 130] on p "python in Job title" at bounding box center [185, 133] width 54 height 10
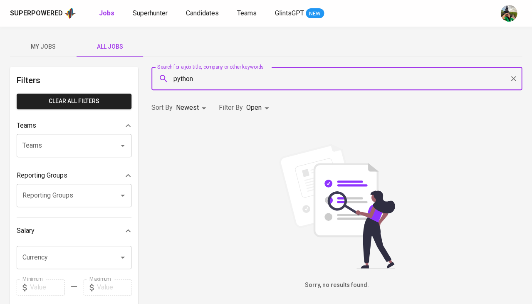
type input "python"
click at [260, 107] on body "Superpowered Jobs Superhunter Candidates Teams GlintsGPT NEW My Jobs All Jobs F…" at bounding box center [266, 284] width 532 height 568
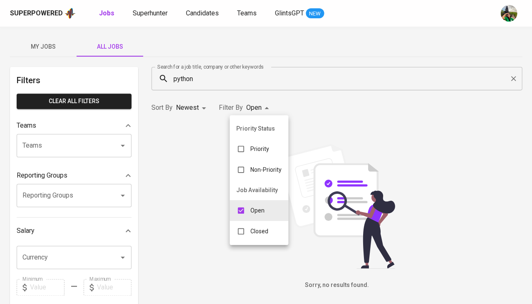
click at [255, 233] on div "Closed" at bounding box center [252, 231] width 45 height 16
type input "OPEN,CLOSE"
checkbox input "true"
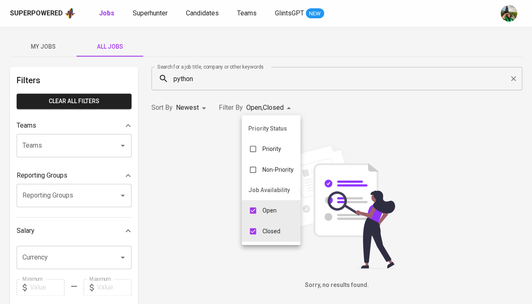
click at [264, 206] on p "Open" at bounding box center [270, 210] width 14 height 8
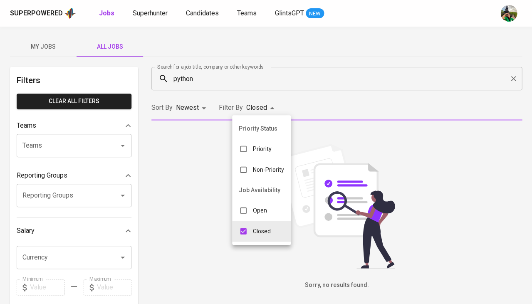
type input "CLOSE"
checkbox input "false"
click at [339, 146] on div at bounding box center [266, 152] width 532 height 304
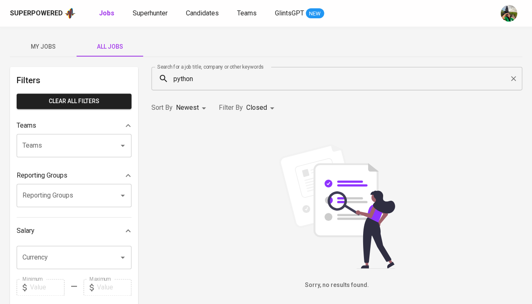
click at [252, 105] on body "Superpowered Jobs Superhunter Candidates Teams GlintsGPT NEW My Jobs All Jobs F…" at bounding box center [266, 284] width 532 height 568
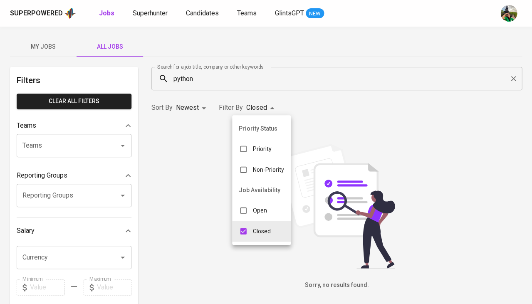
click at [255, 207] on p "Open" at bounding box center [260, 210] width 14 height 8
type input "CLOSE,OPEN"
checkbox input "true"
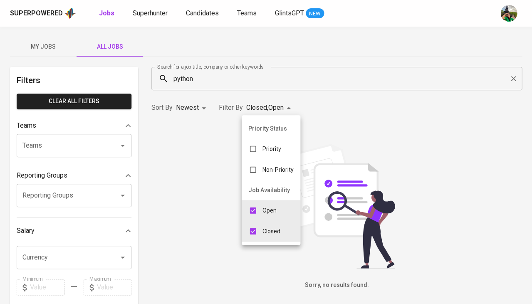
click at [186, 79] on div at bounding box center [266, 152] width 532 height 304
click at [186, 79] on div "Priority Status Priority Non-Priority Job Availability Open Closed" at bounding box center [266, 152] width 532 height 304
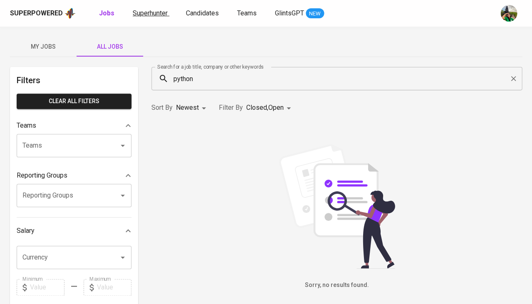
click at [153, 15] on span "Superhunter" at bounding box center [150, 13] width 35 height 8
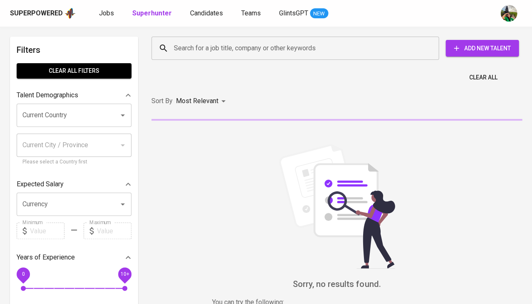
click at [80, 117] on input "Current Country" at bounding box center [62, 115] width 84 height 16
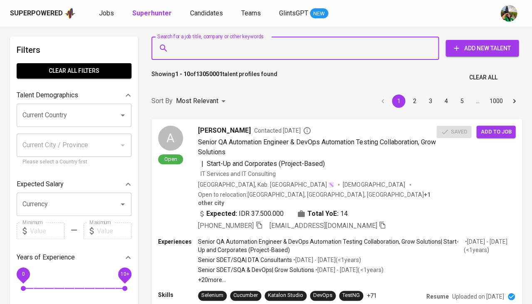
click at [179, 47] on input "Search for a job title, company or other keywords" at bounding box center [297, 48] width 251 height 16
paste input "slamet.supriyadi88@gmail.com"
type input "slamet.supriyadi88@gmail.com"
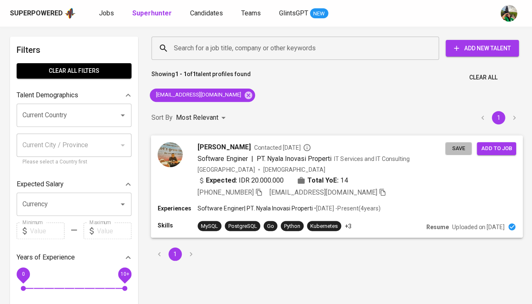
click at [459, 149] on span "Save" at bounding box center [458, 149] width 18 height 10
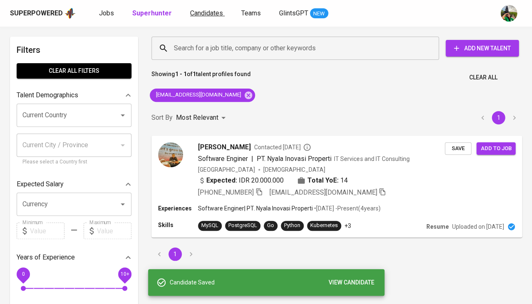
click at [197, 12] on span "Candidates" at bounding box center [206, 13] width 33 height 8
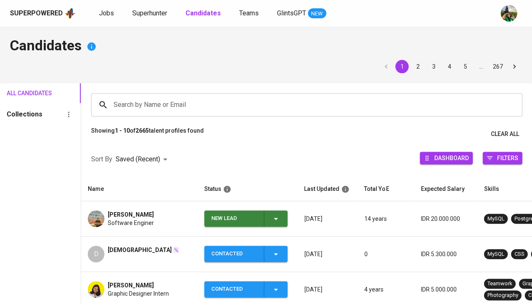
click at [274, 222] on div "New Lead" at bounding box center [245, 219] width 69 height 16
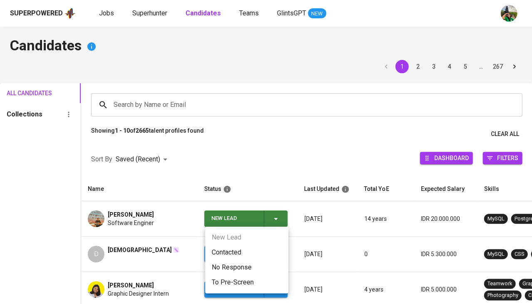
click at [220, 257] on li "Contacted" at bounding box center [246, 252] width 83 height 15
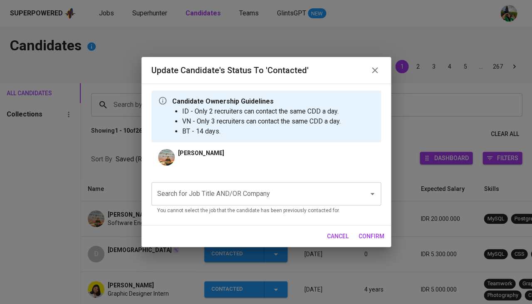
click at [199, 191] on input "Search for Job Title AND/OR Company" at bounding box center [254, 194] width 199 height 16
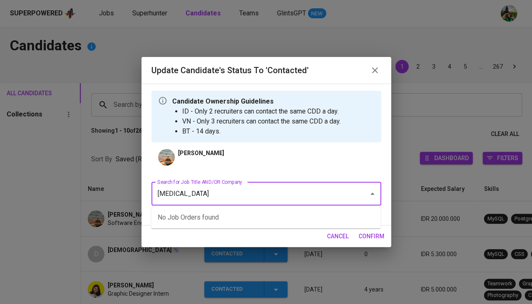
type input "meridia"
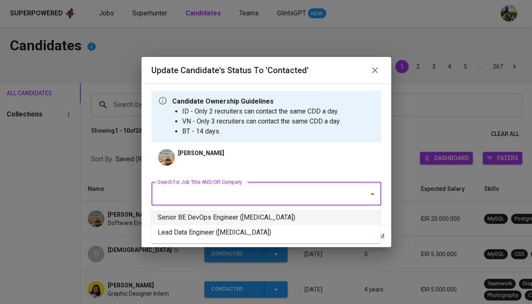
click at [228, 216] on li "Senior BE DevOps Engineer (Meridia)" at bounding box center [266, 217] width 230 height 15
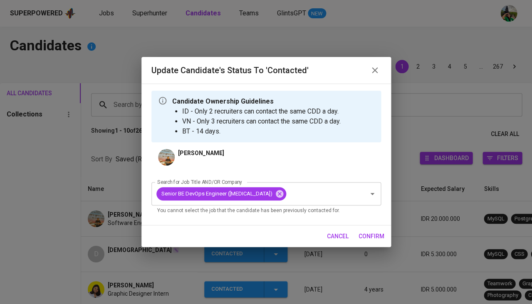
click at [368, 229] on button "confirm" at bounding box center [371, 236] width 32 height 15
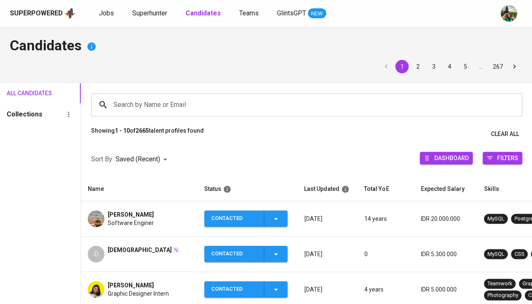
click at [118, 220] on span "Software Enginer" at bounding box center [131, 223] width 46 height 8
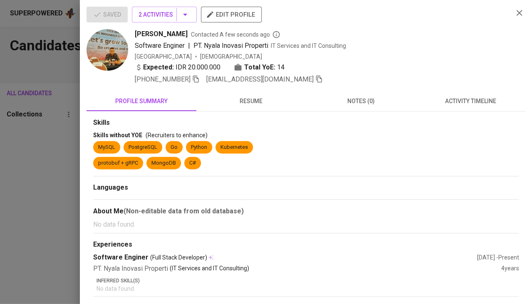
click at [255, 105] on button "resume" at bounding box center [251, 101] width 110 height 20
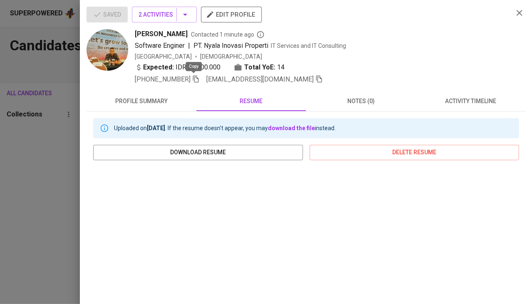
click at [194, 79] on icon "button" at bounding box center [195, 78] width 7 height 7
click at [54, 124] on div at bounding box center [266, 152] width 532 height 304
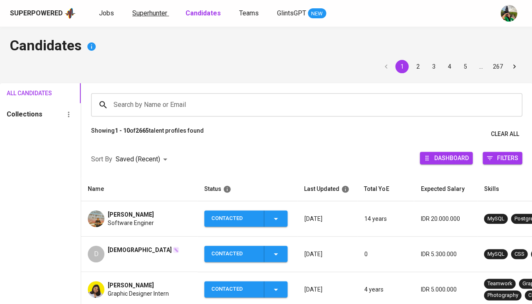
click at [159, 17] on link "Superhunter" at bounding box center [150, 13] width 37 height 10
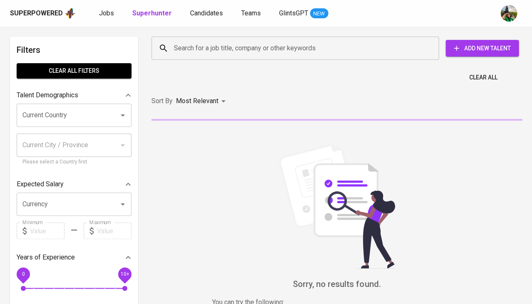
click at [105, 108] on div "Current Country" at bounding box center [74, 115] width 115 height 23
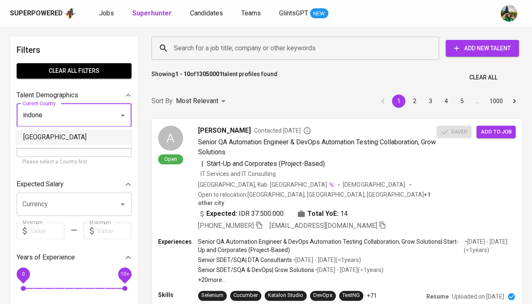
click at [67, 138] on li "[GEOGRAPHIC_DATA]" at bounding box center [74, 137] width 115 height 15
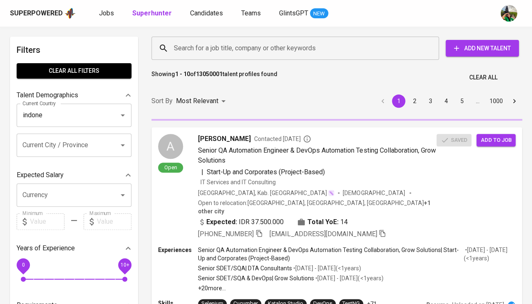
type input "[GEOGRAPHIC_DATA]"
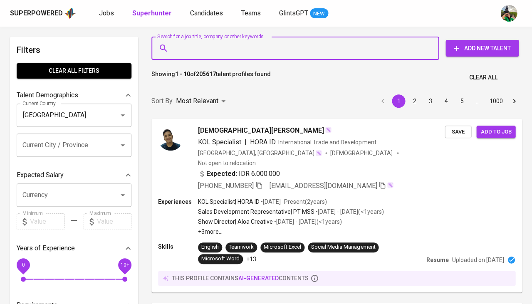
click at [230, 54] on input "Search for a job title, company or other keywords" at bounding box center [297, 48] width 251 height 16
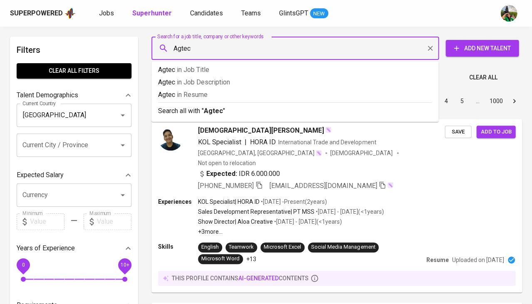
type input "Agtech"
click at [228, 99] on p "Agtech in Resume" at bounding box center [295, 95] width 274 height 10
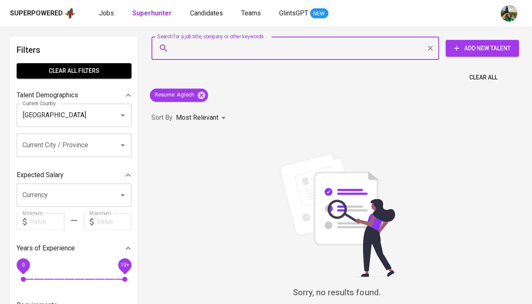
click at [486, 80] on span "Clear All" at bounding box center [483, 77] width 28 height 10
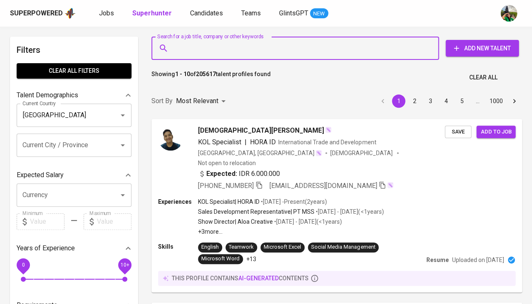
click at [213, 49] on input "Search for a job title, company or other keywords" at bounding box center [297, 48] width 251 height 16
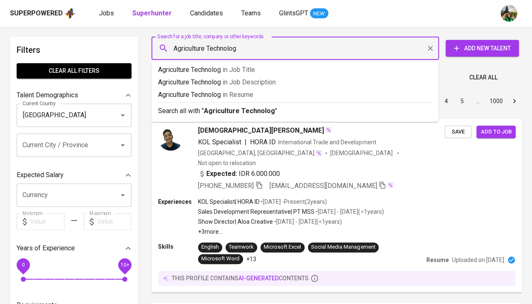
type input "Agriculture Technology"
click at [221, 99] on p "Agriculture Technology in Resume" at bounding box center [295, 95] width 274 height 10
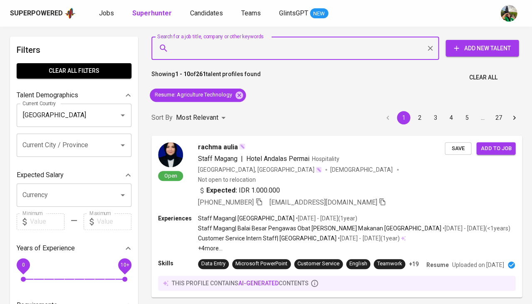
click at [81, 275] on span "0 10+" at bounding box center [74, 279] width 102 height 12
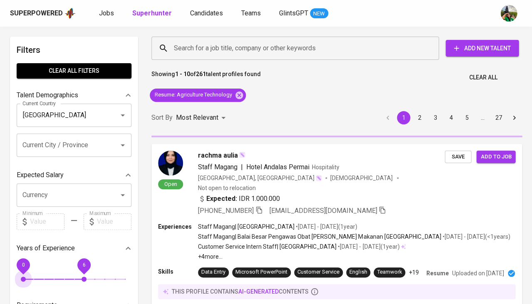
drag, startPoint x: 25, startPoint y: 275, endPoint x: 92, endPoint y: 280, distance: 66.8
click at [92, 280] on span "0 6" at bounding box center [74, 279] width 102 height 12
click at [122, 276] on span "0 6" at bounding box center [74, 279] width 102 height 12
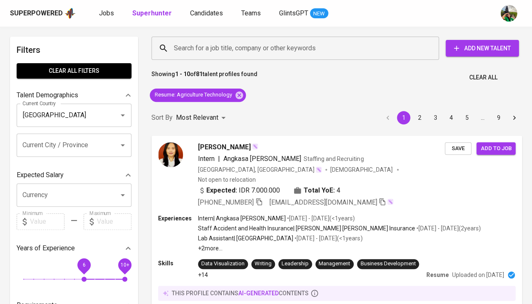
click at [126, 277] on span "10+" at bounding box center [124, 279] width 5 height 5
click at [124, 277] on span "10+" at bounding box center [124, 279] width 5 height 5
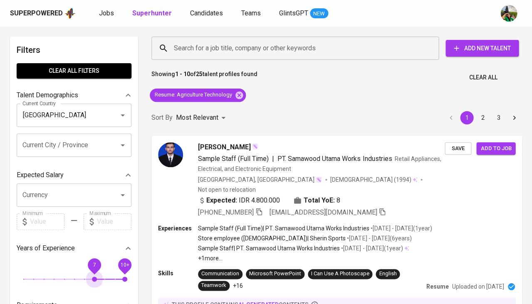
click at [94, 274] on span "7 10+" at bounding box center [74, 279] width 102 height 12
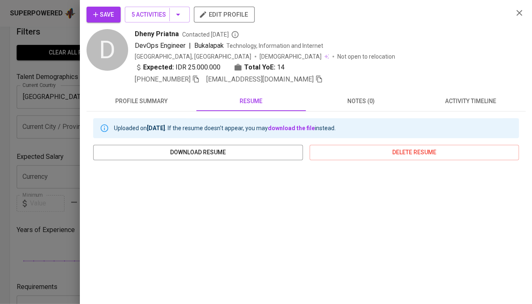
scroll to position [38, 0]
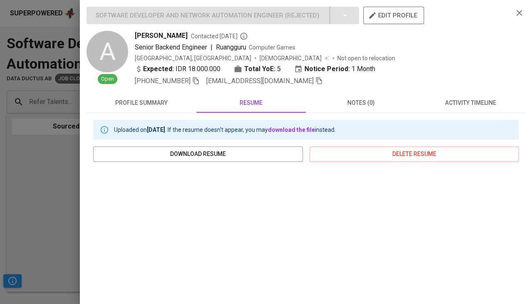
scroll to position [118, 0]
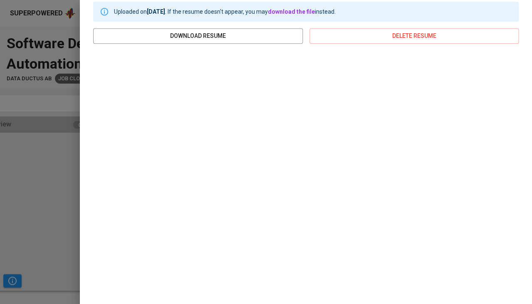
click at [64, 175] on div at bounding box center [266, 152] width 532 height 304
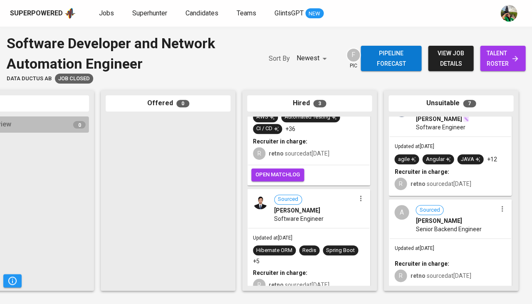
scroll to position [0, 0]
click at [433, 219] on span "[PERSON_NAME]" at bounding box center [439, 221] width 46 height 8
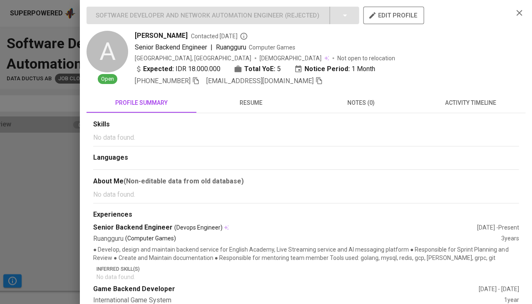
click at [458, 105] on span "activity timeline" at bounding box center [471, 103] width 100 height 10
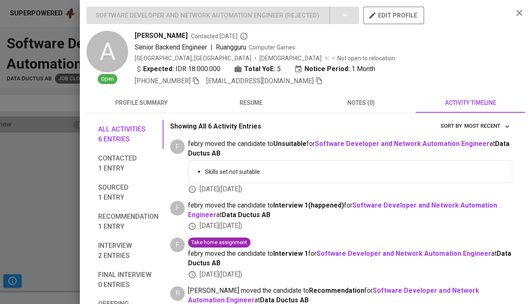
click at [251, 98] on span "resume" at bounding box center [251, 103] width 100 height 10
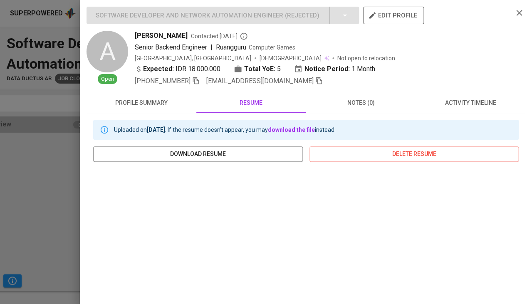
click at [12, 214] on div at bounding box center [266, 152] width 532 height 304
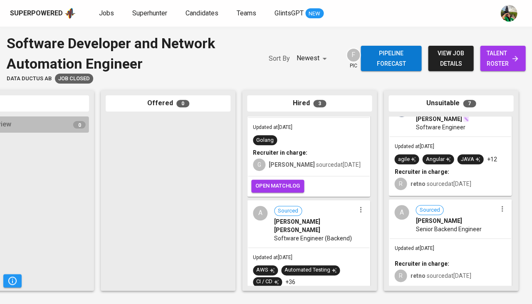
scroll to position [10, 0]
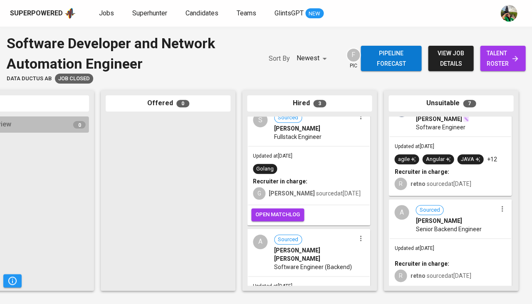
click at [313, 263] on span "Software Engineer (Backend)" at bounding box center [313, 267] width 78 height 8
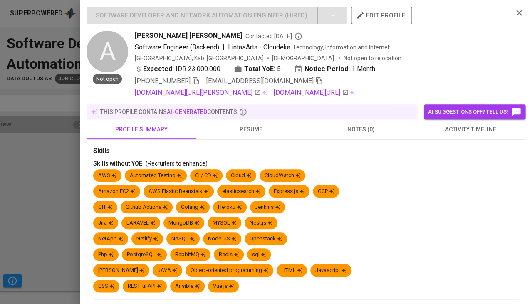
click at [255, 124] on span "resume" at bounding box center [251, 129] width 100 height 10
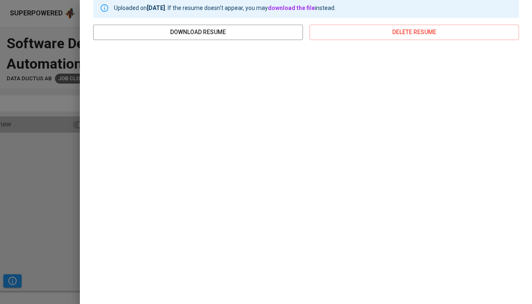
scroll to position [151, 0]
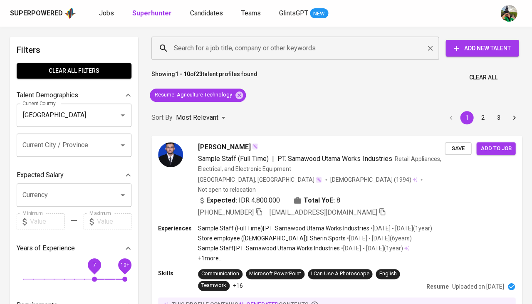
click at [218, 46] on input "Search for a job title, company or other keywords" at bounding box center [297, 48] width 251 height 16
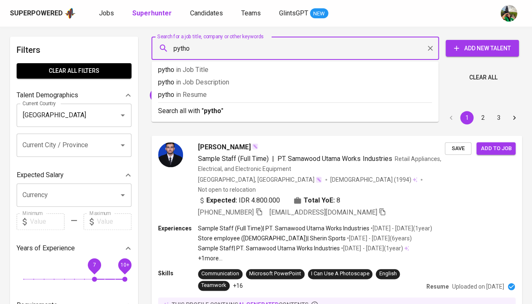
type input "python"
click at [224, 94] on p "python in [GEOGRAPHIC_DATA]" at bounding box center [295, 95] width 274 height 10
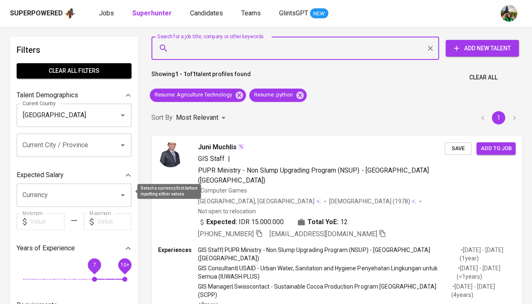
scroll to position [61, 0]
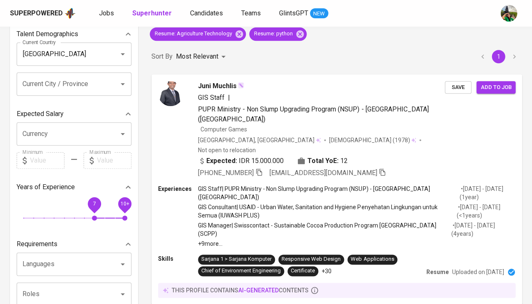
click at [92, 216] on span "7" at bounding box center [94, 218] width 5 height 5
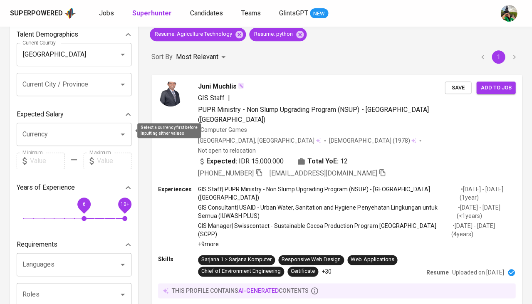
scroll to position [72, 0]
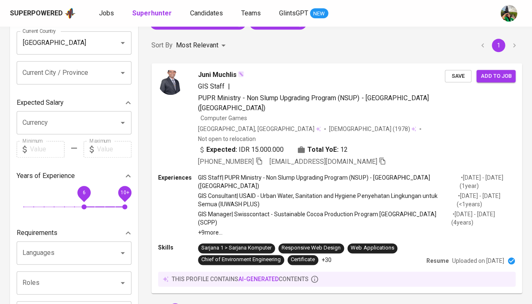
click at [82, 204] on span "6" at bounding box center [84, 206] width 5 height 5
click at [74, 201] on span "6 10+" at bounding box center [74, 207] width 102 height 12
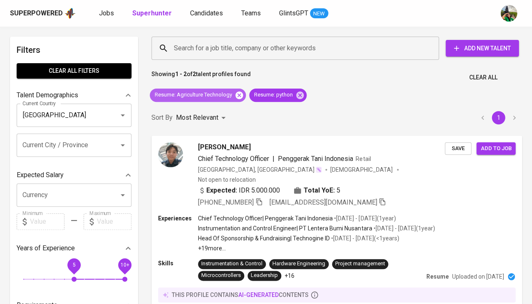
click at [238, 96] on icon at bounding box center [239, 94] width 7 height 7
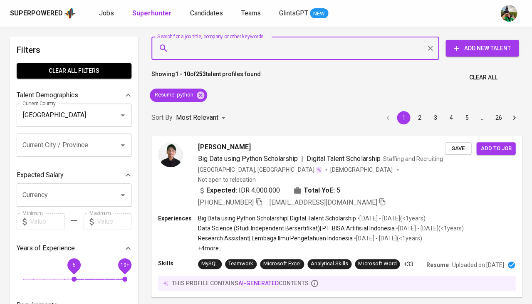
click at [253, 44] on input "Search for a job title, company or other keywords" at bounding box center [297, 48] width 251 height 16
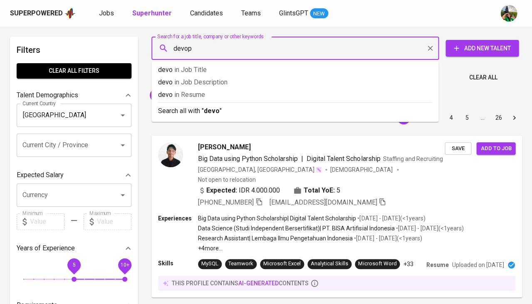
type input "devops"
click at [229, 95] on p "devops in [GEOGRAPHIC_DATA]" at bounding box center [295, 95] width 274 height 10
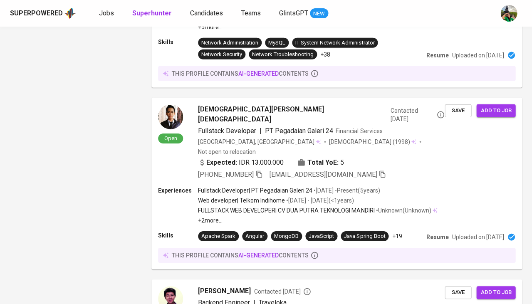
scroll to position [1275, 0]
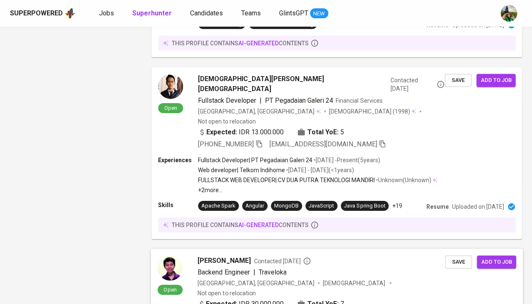
click at [218, 256] on span "[PERSON_NAME]" at bounding box center [224, 261] width 53 height 10
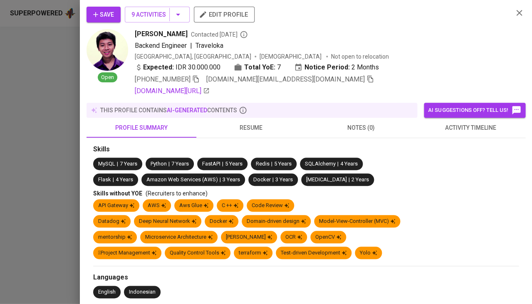
click at [248, 130] on span "resume" at bounding box center [251, 128] width 100 height 10
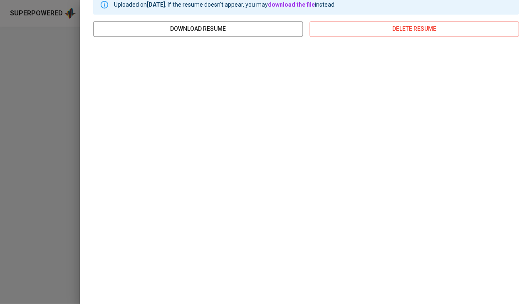
scroll to position [150, 0]
click at [47, 179] on div at bounding box center [266, 152] width 532 height 304
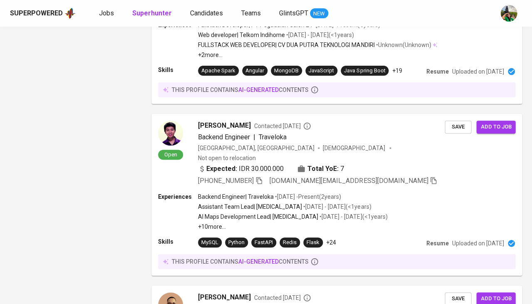
scroll to position [1418, 0]
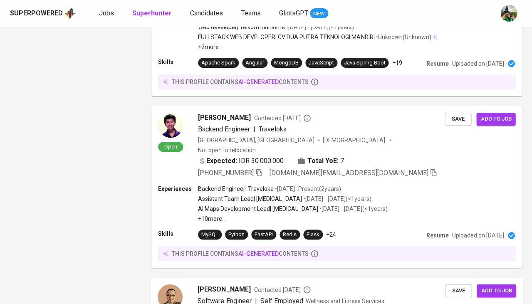
click at [231, 285] on span "[PERSON_NAME]" at bounding box center [224, 290] width 53 height 10
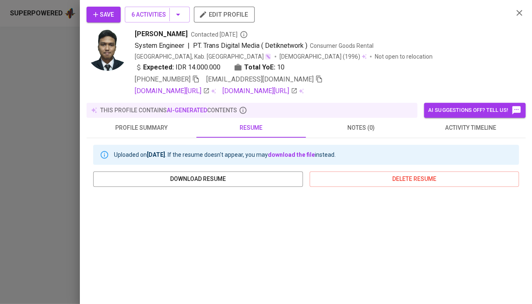
scroll to position [136, 0]
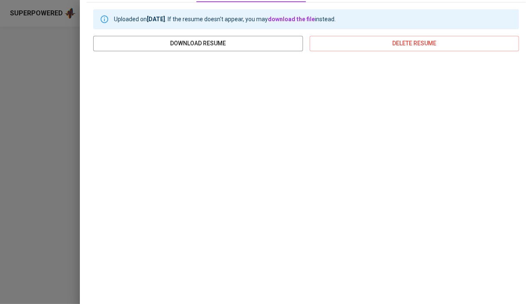
click at [0, 131] on div at bounding box center [266, 152] width 532 height 304
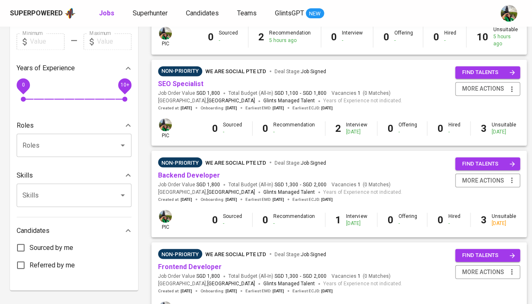
scroll to position [247, 0]
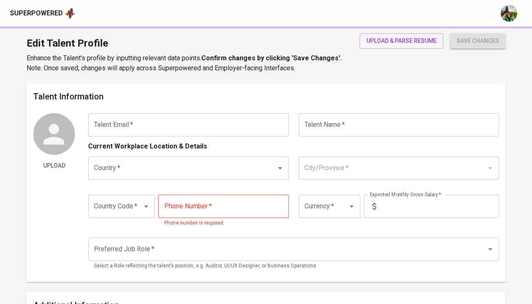
type input "hadibrotoagastya@gmail.com"
type input "Hadibroto Agastya"
type input "[GEOGRAPHIC_DATA]"
type input "Batam, Kepulauan Riau"
type input "+62"
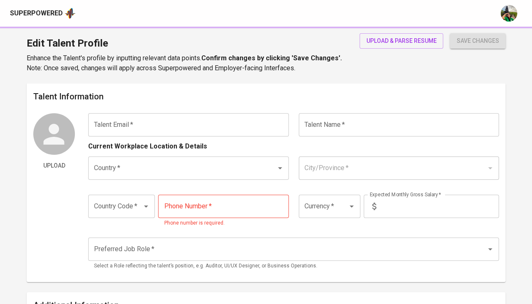
type input "812-7057-7057"
type input "IDR"
type input "Graphic & Brand Designer"
radio input "true"
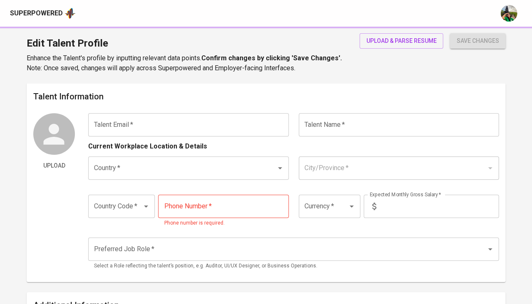
type input "5"
type input "Immediately Available"
type input "https://www.linkedin.com/in/hadibroto/"
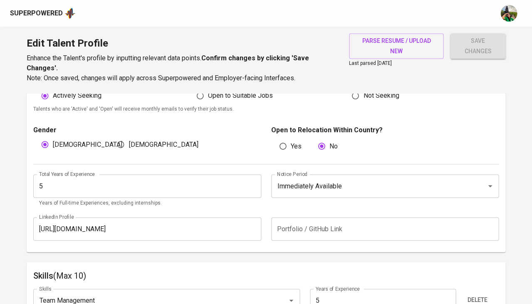
scroll to position [301, 0]
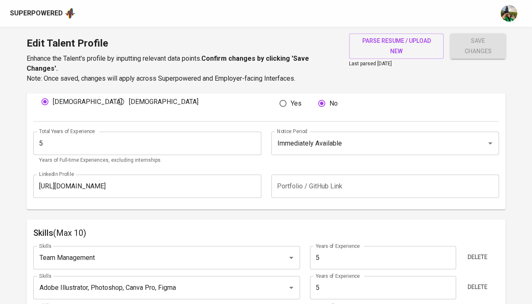
click at [307, 184] on input "text" at bounding box center [385, 185] width 228 height 23
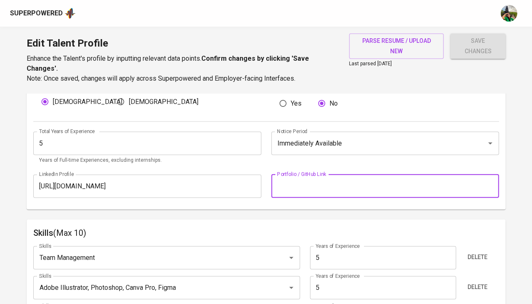
paste input "https://glints.sg.larksuite.com/wiki/LjQewI7FRi0uKYkw2sOlnZY4gRd?from=from_copy…"
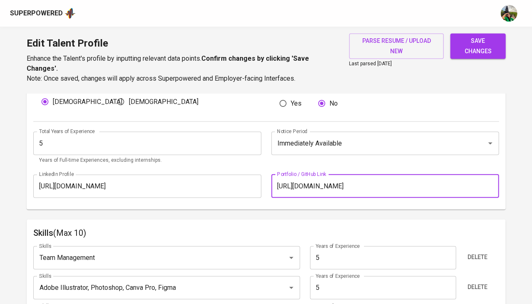
type input "https://glints.sg.larksuite.com/wiki/LjQewI7FRi0uKYkw2sOlnZY4gRd?from=from_copy…"
click at [480, 42] on span "save changes" at bounding box center [478, 46] width 42 height 20
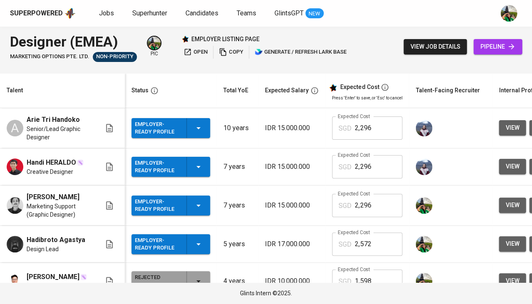
click at [190, 243] on div "Employer-Ready Profile" at bounding box center [171, 244] width 72 height 20
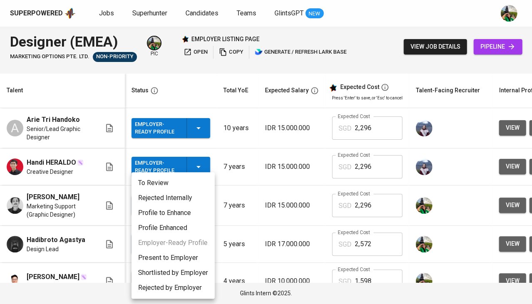
click at [302, 185] on div at bounding box center [266, 152] width 532 height 304
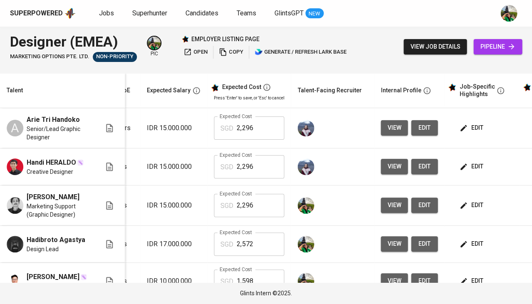
scroll to position [0, 136]
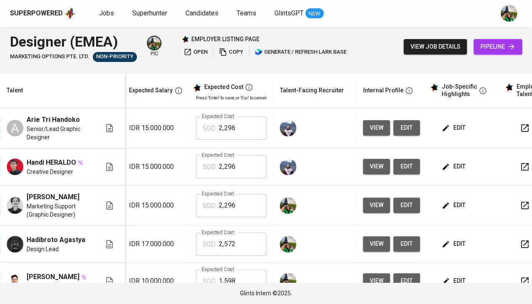
click at [451, 166] on span "edit" at bounding box center [454, 166] width 22 height 10
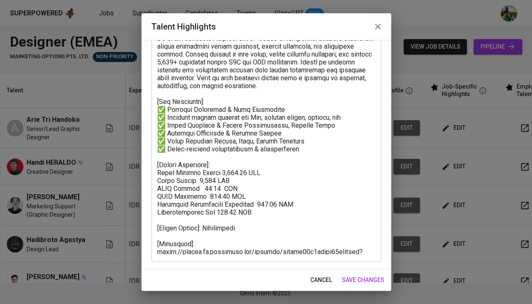
scroll to position [68, 0]
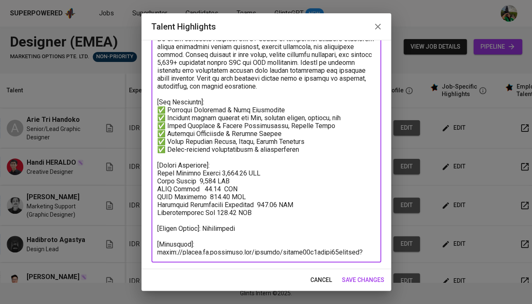
drag, startPoint x: 223, startPoint y: 251, endPoint x: 156, endPoint y: 243, distance: 67.1
click at [156, 243] on div "x Talent Highlights" at bounding box center [266, 140] width 230 height 243
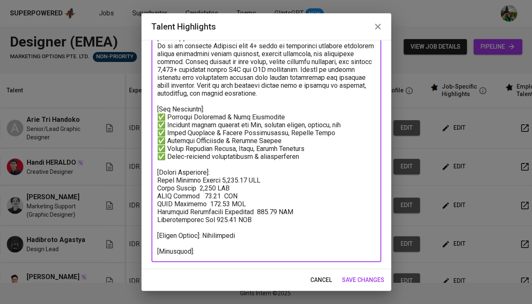
scroll to position [52, 0]
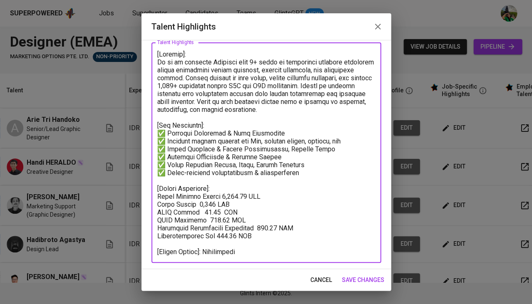
type textarea "[Summary]: He is an creative Designer with 7+ years of experience building impa…"
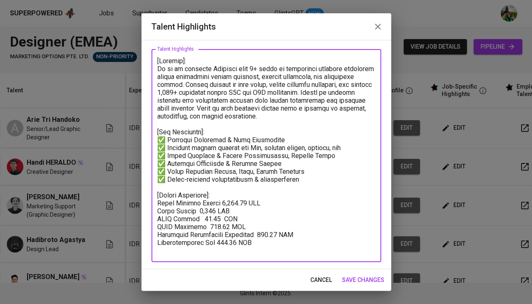
scroll to position [37, 0]
click at [373, 280] on span "save changes" at bounding box center [363, 280] width 42 height 10
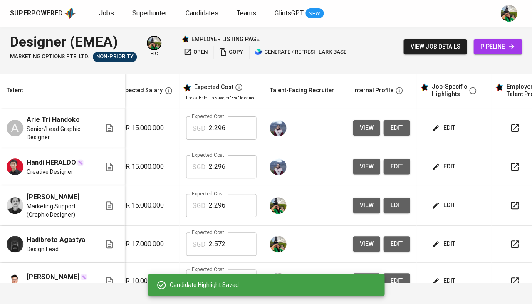
scroll to position [0, 185]
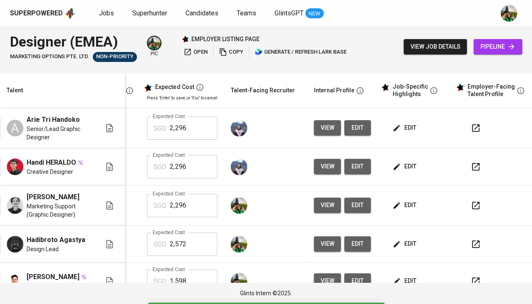
click at [407, 131] on span "edit" at bounding box center [405, 128] width 22 height 10
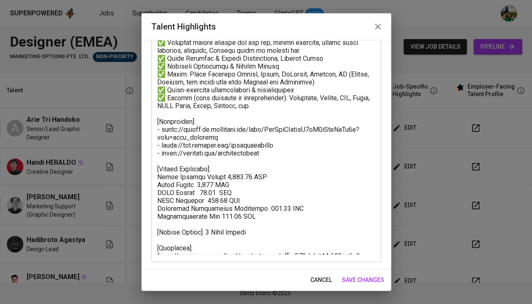
scroll to position [174, 0]
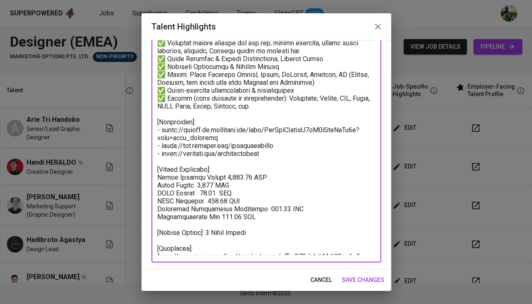
drag, startPoint x: 198, startPoint y: 246, endPoint x: 156, endPoint y: 243, distance: 43.0
click at [156, 243] on div "x Talent Highlights" at bounding box center [266, 88] width 230 height 350
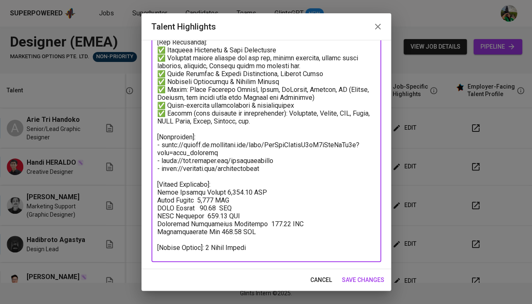
scroll to position [159, 0]
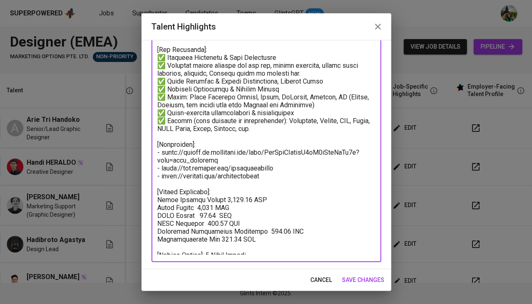
type textarea "[Summary]: He is a professional creative designer with over 5 years of experien…"
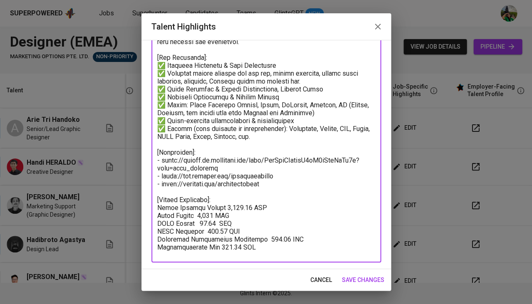
click at [356, 280] on span "save changes" at bounding box center [363, 280] width 42 height 10
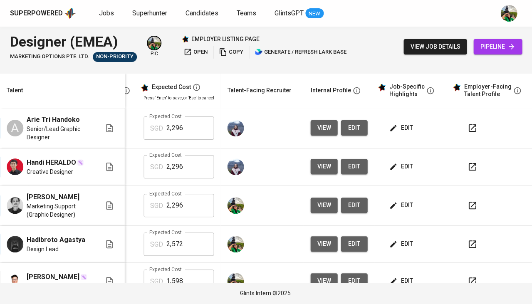
scroll to position [0, 191]
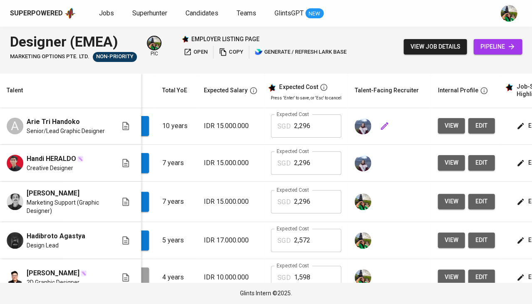
scroll to position [0, 86]
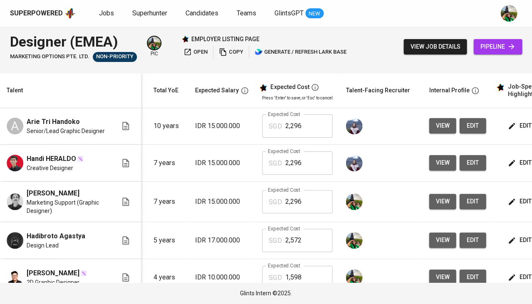
click at [509, 127] on icon "button" at bounding box center [512, 126] width 6 height 6
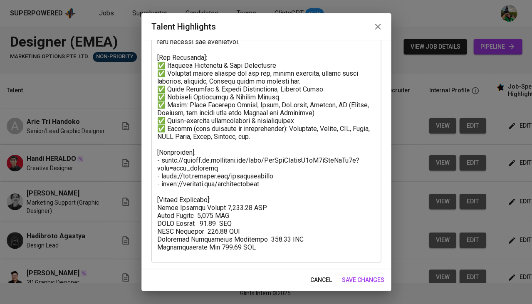
scroll to position [144, 0]
click at [319, 274] on button "cancel" at bounding box center [321, 280] width 28 height 15
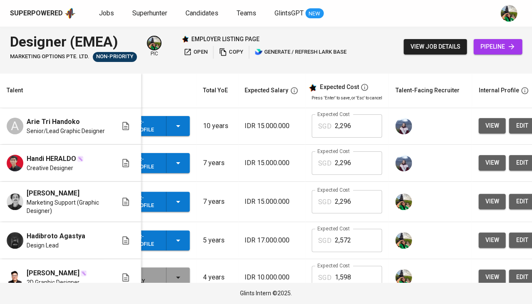
scroll to position [0, 0]
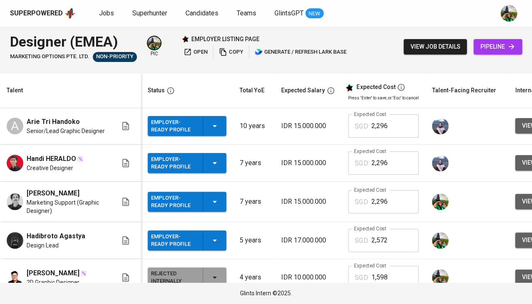
click at [197, 135] on div "Employer-Ready Profile" at bounding box center [187, 126] width 72 height 20
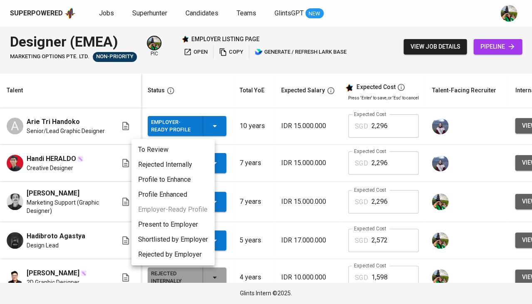
click at [182, 228] on li "Present to Employer" at bounding box center [172, 224] width 83 height 15
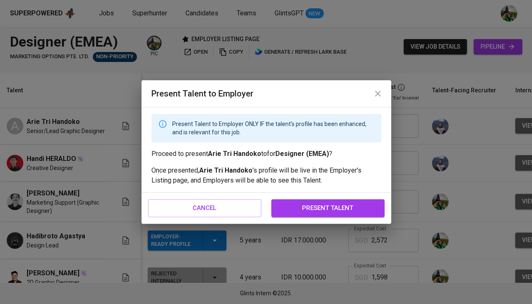
click at [324, 209] on span "present talent" at bounding box center [327, 208] width 95 height 11
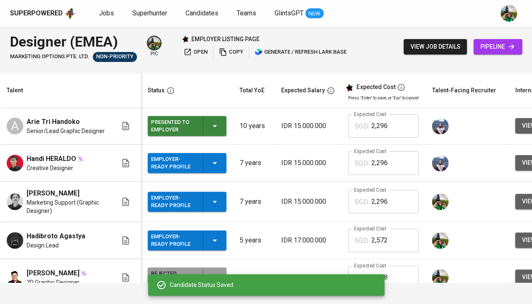
click at [210, 168] on icon "button" at bounding box center [215, 163] width 10 height 10
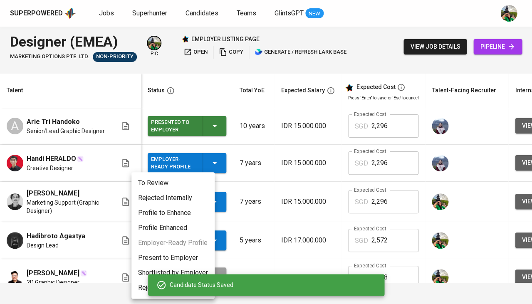
click at [161, 256] on li "Present to Employer" at bounding box center [172, 257] width 83 height 15
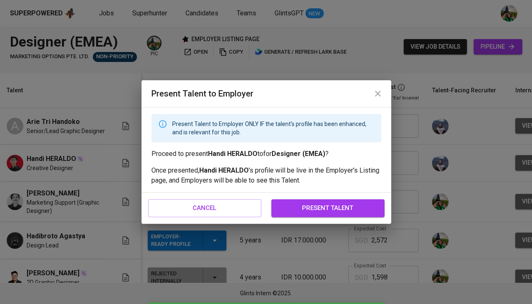
click at [310, 208] on span "present talent" at bounding box center [327, 208] width 95 height 11
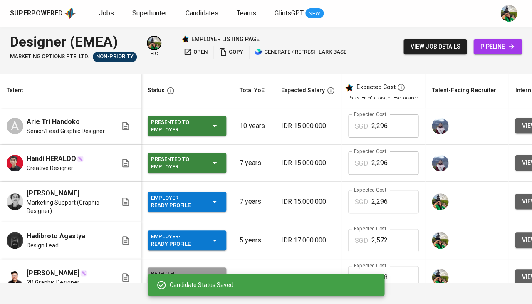
click at [213, 203] on icon "button" at bounding box center [215, 202] width 4 height 2
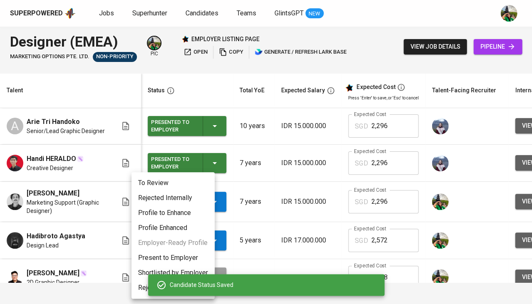
click at [154, 259] on li "Present to Employer" at bounding box center [172, 257] width 83 height 15
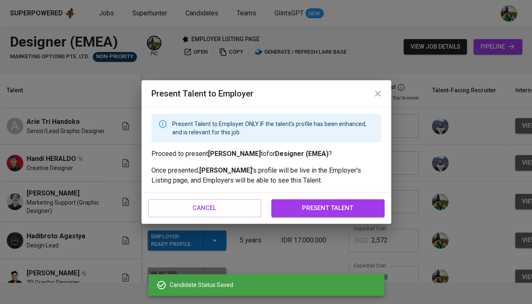
click at [296, 214] on button "present talent" at bounding box center [327, 207] width 113 height 17
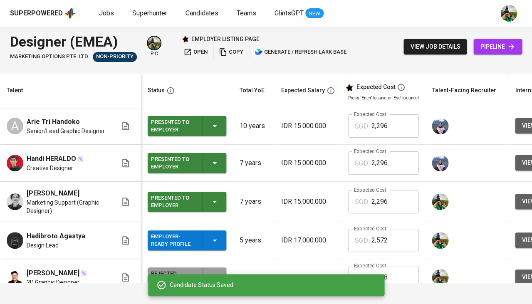
click at [210, 244] on icon "button" at bounding box center [215, 241] width 10 height 10
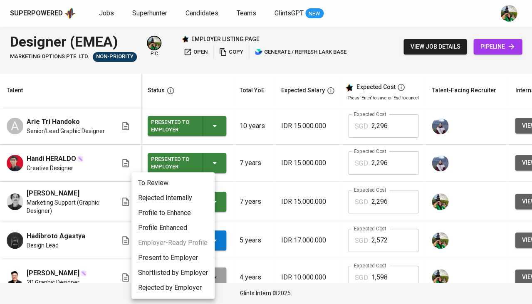
click at [164, 259] on li "Present to Employer" at bounding box center [172, 257] width 83 height 15
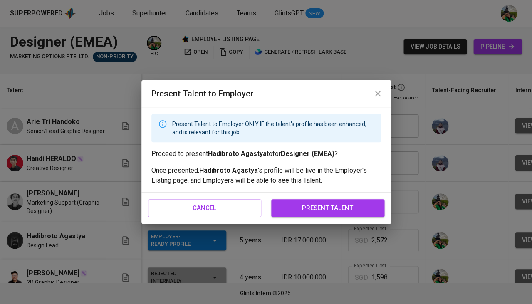
click at [322, 216] on button "present talent" at bounding box center [327, 207] width 113 height 17
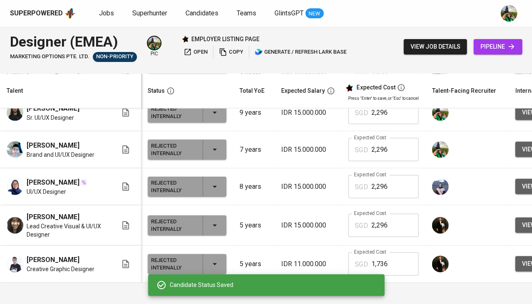
scroll to position [388, 0]
click at [188, 55] on icon "button" at bounding box center [188, 52] width 8 height 8
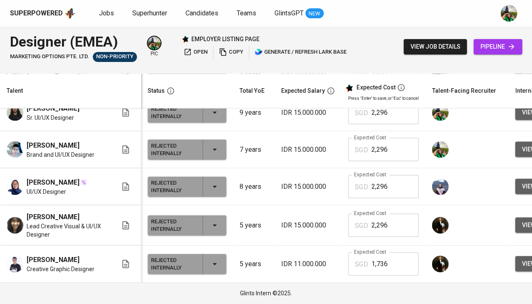
click at [193, 52] on span "open" at bounding box center [196, 52] width 24 height 10
